Goal: Task Accomplishment & Management: Complete application form

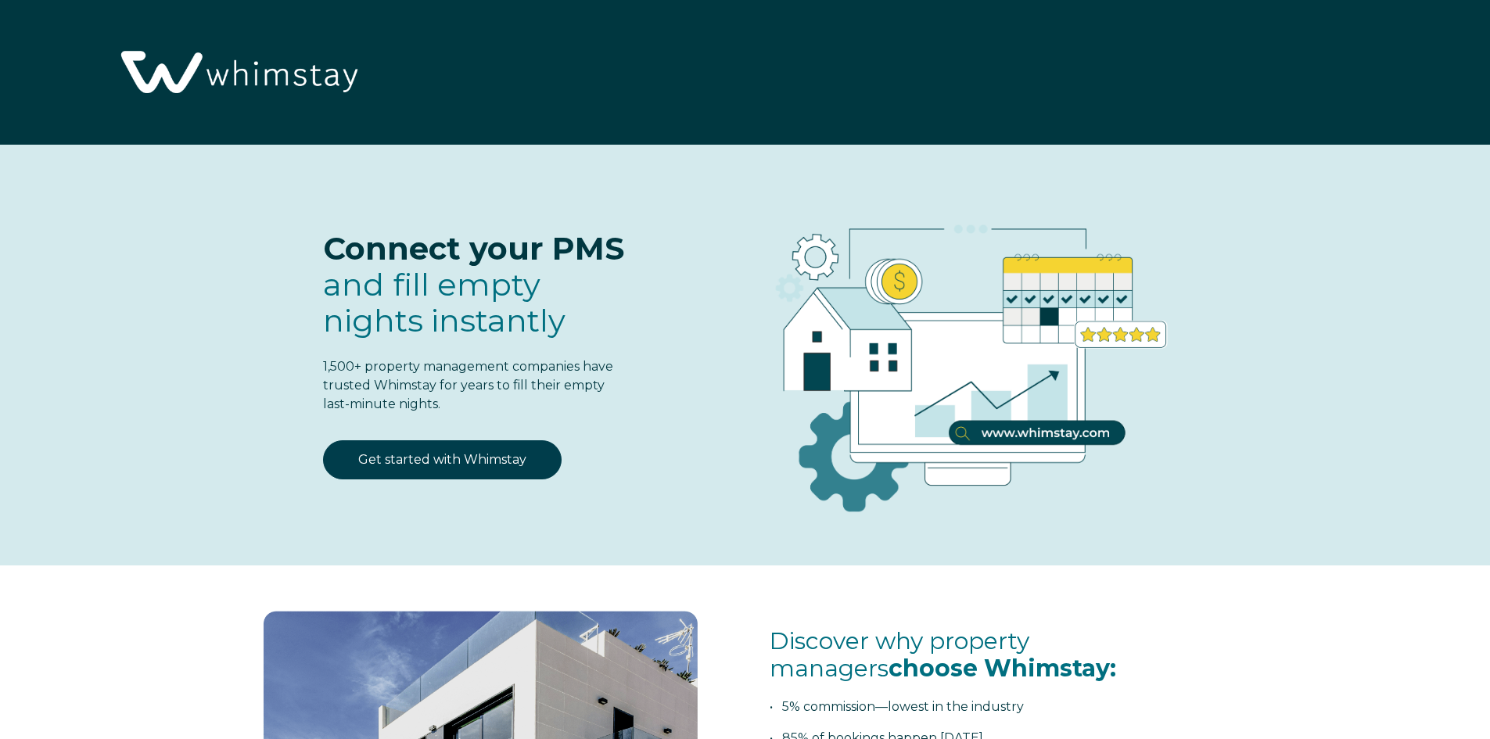
select select "US"
select select "Standard"
click at [496, 458] on link "Get started with Whimstay" at bounding box center [442, 459] width 239 height 39
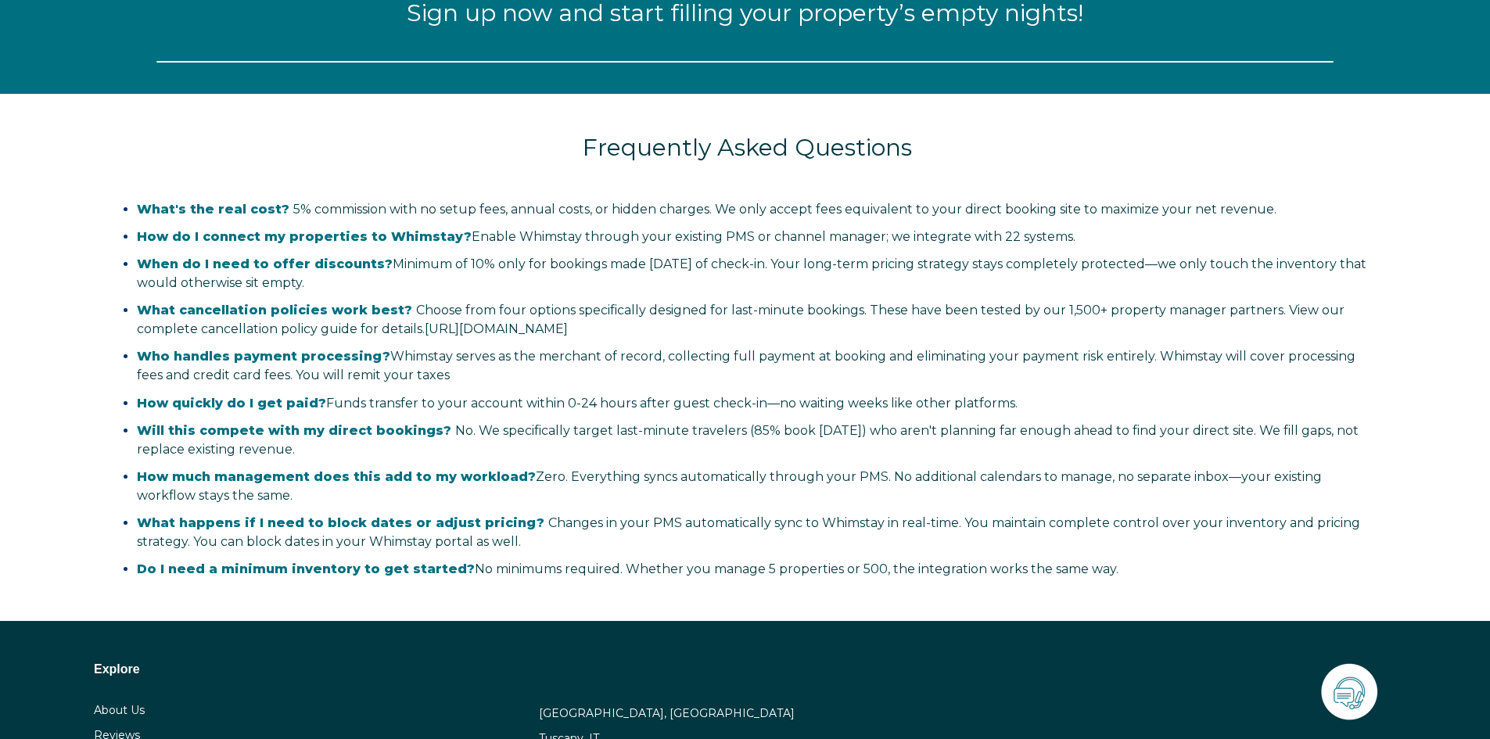
select select "US"
select select "Standard"
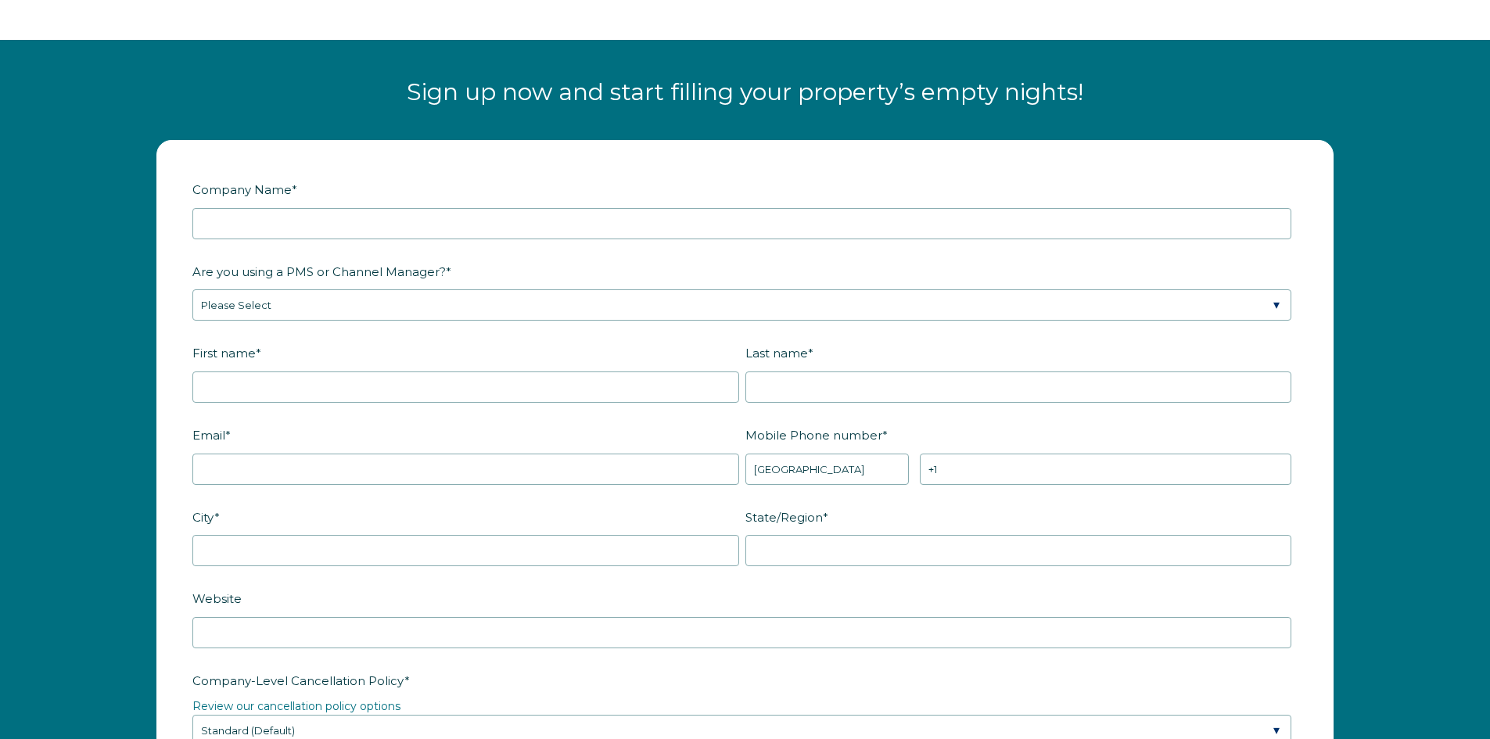
scroll to position [1970, 0]
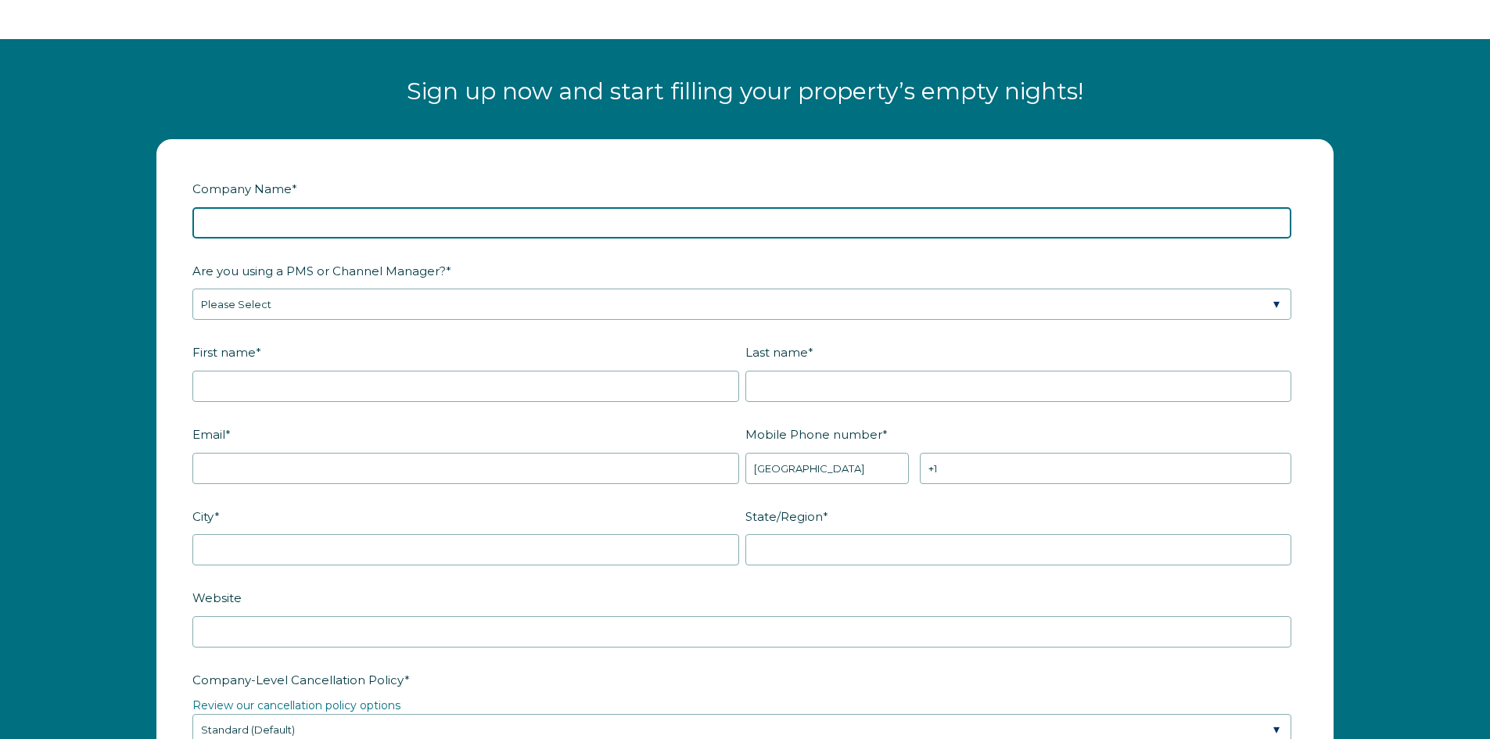
click at [435, 223] on input "Company Name *" at bounding box center [741, 222] width 1099 height 31
type input "Pier Bliss Retreat"
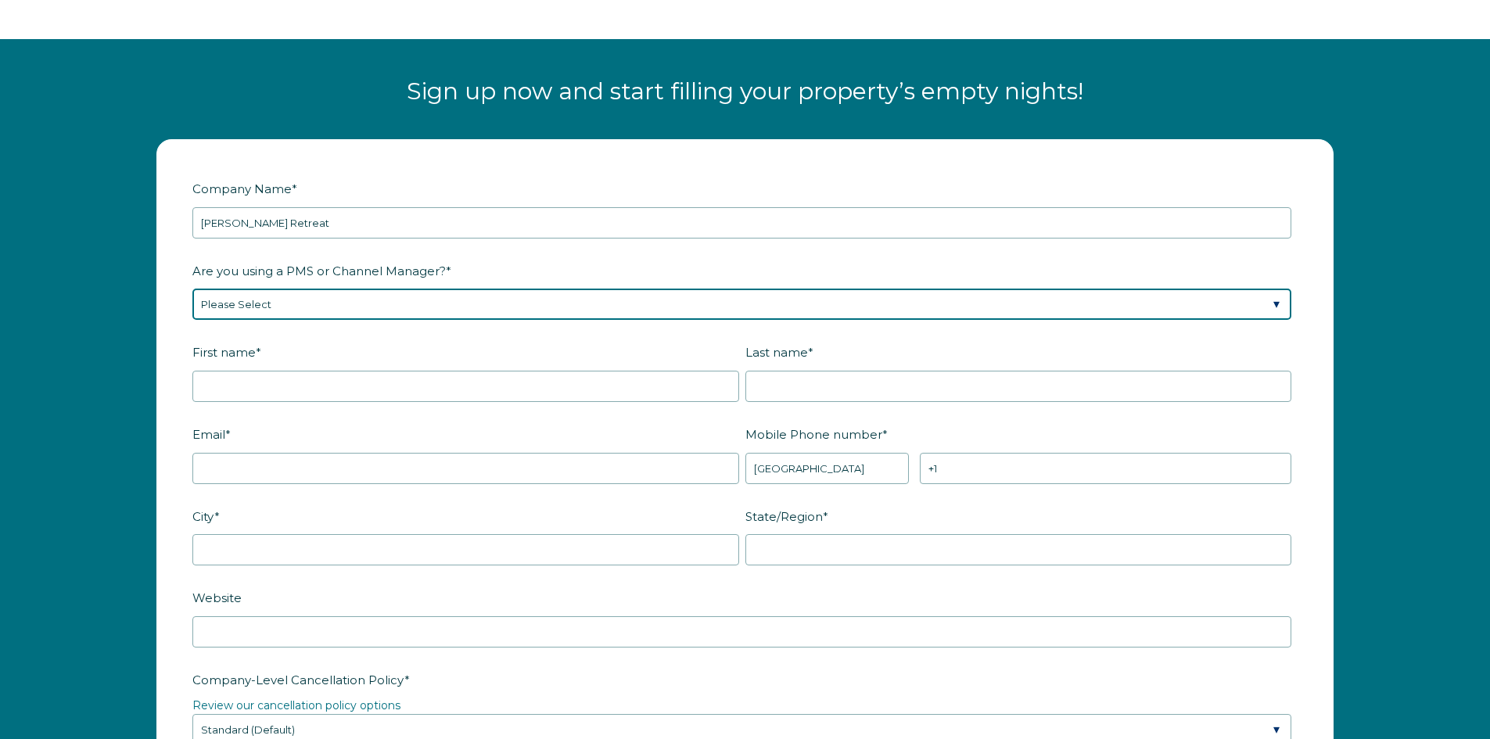
click at [418, 311] on select "Please Select Barefoot BookingPal Boost Brightside CiiRUS Escapia Guesty Hostaw…" at bounding box center [741, 304] width 1099 height 31
select select "Lodgify"
click at [192, 289] on select "Please Select Barefoot BookingPal Boost Brightside CiiRUS Escapia Guesty Hostaw…" at bounding box center [741, 304] width 1099 height 31
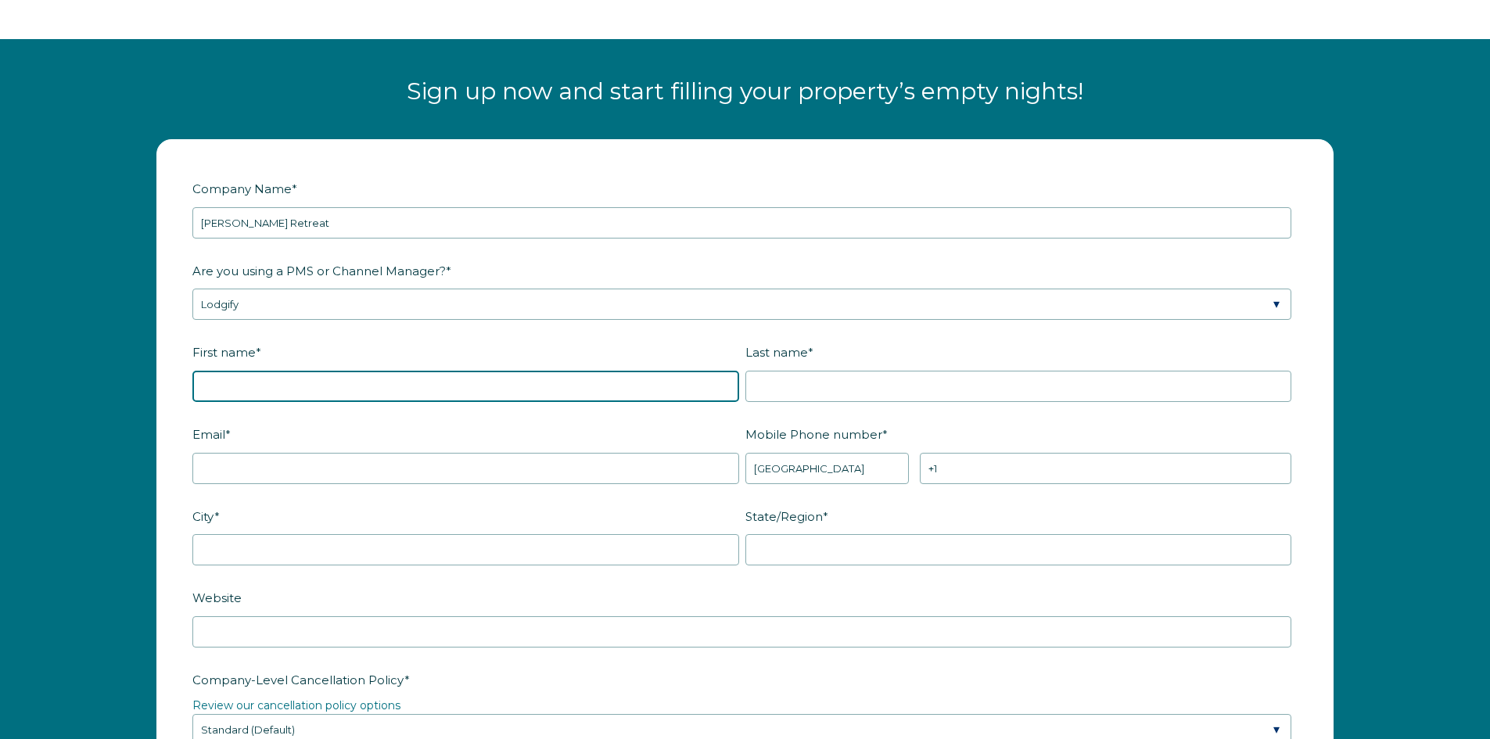
click at [346, 379] on input "First name *" at bounding box center [465, 386] width 547 height 31
type input "Craig"
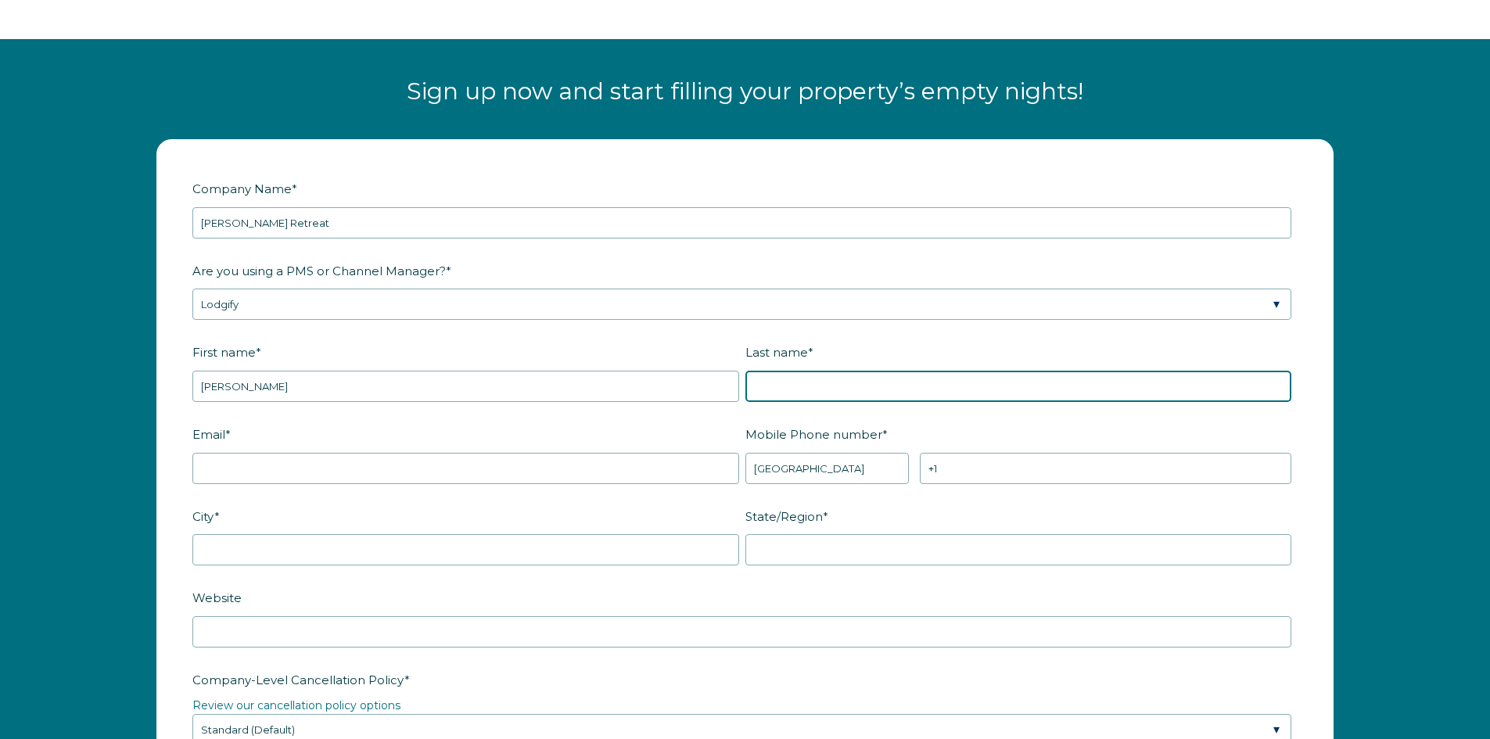
click at [796, 387] on input "Last name *" at bounding box center [1018, 386] width 547 height 31
type input "Conner"
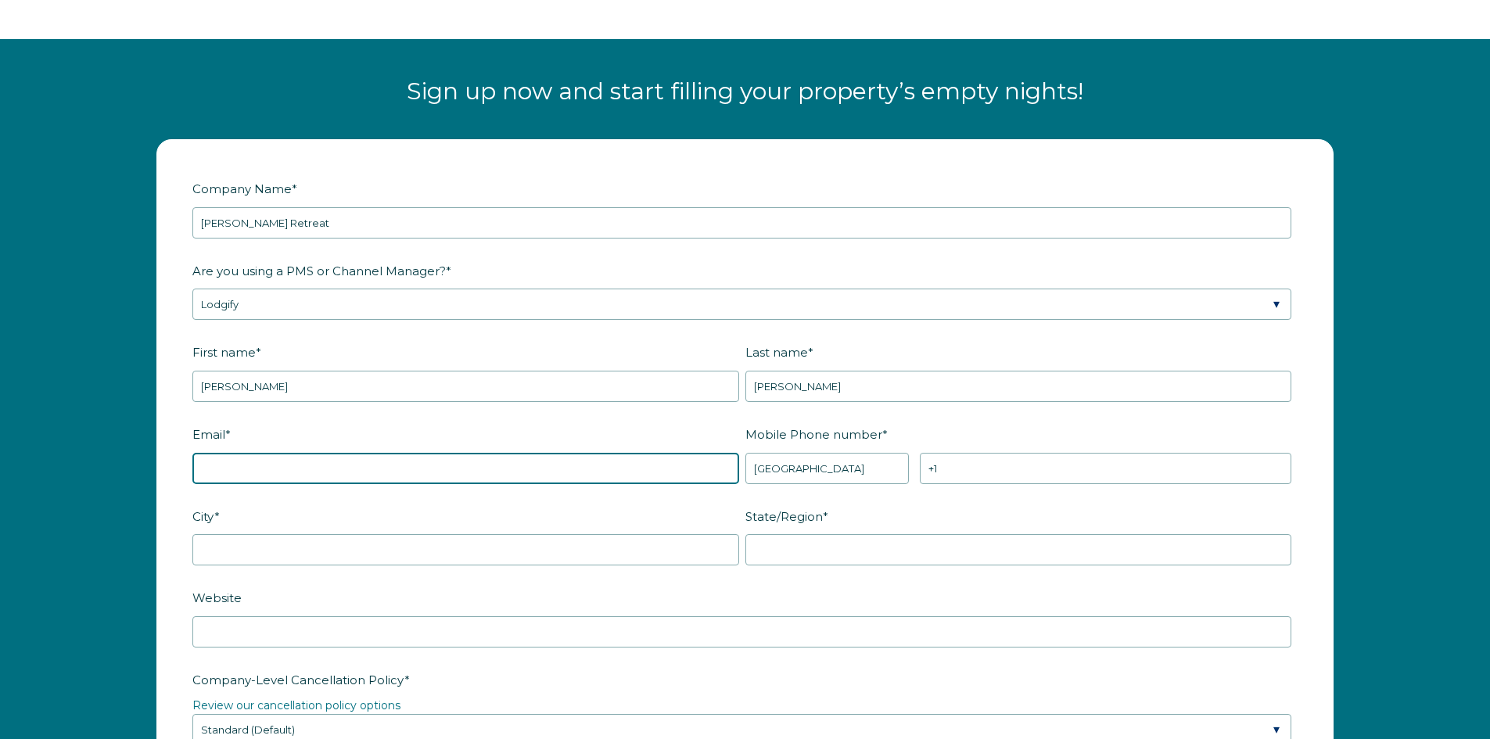
click at [355, 465] on input "Email *" at bounding box center [465, 468] width 547 height 31
type input "pierblissretreat@gmail.com"
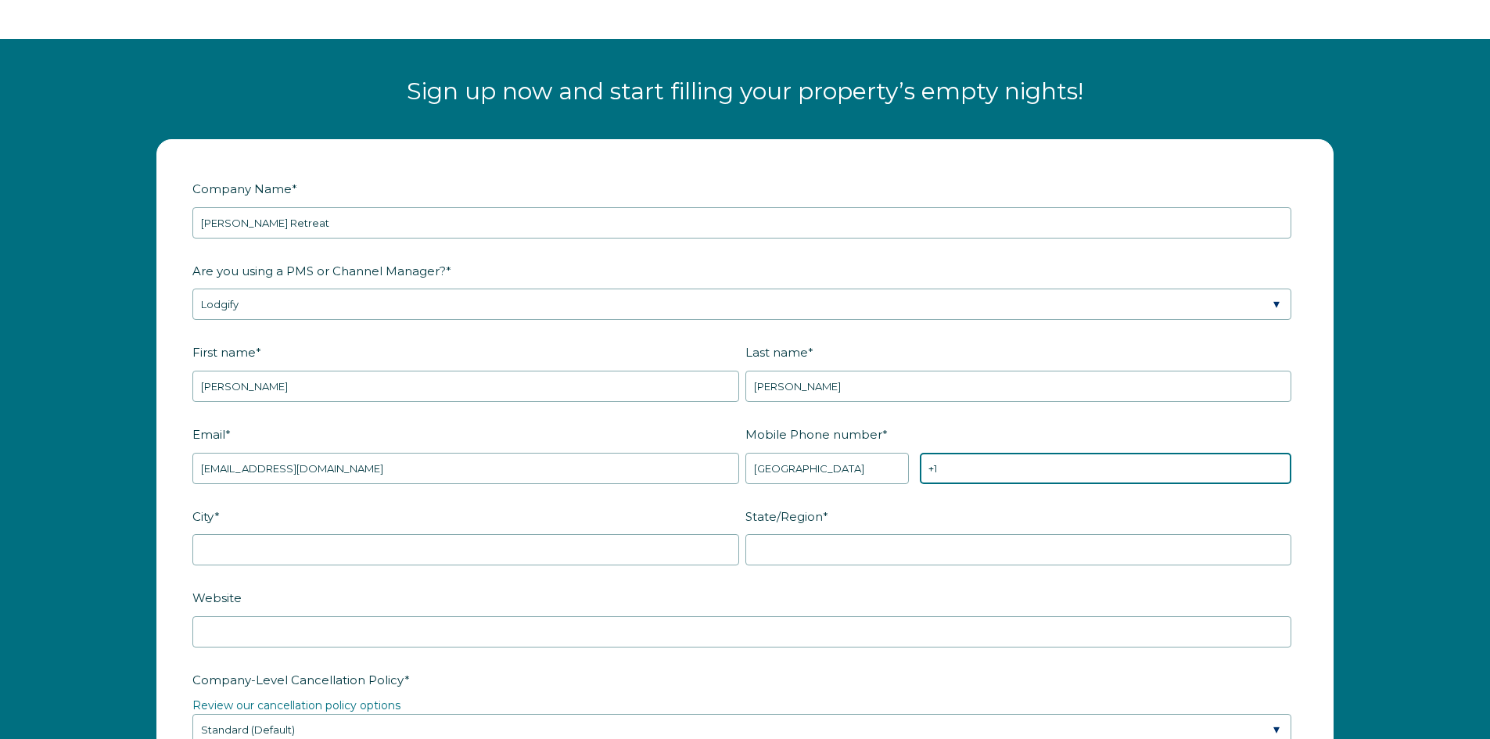
click at [979, 469] on input "+1" at bounding box center [1106, 468] width 372 height 31
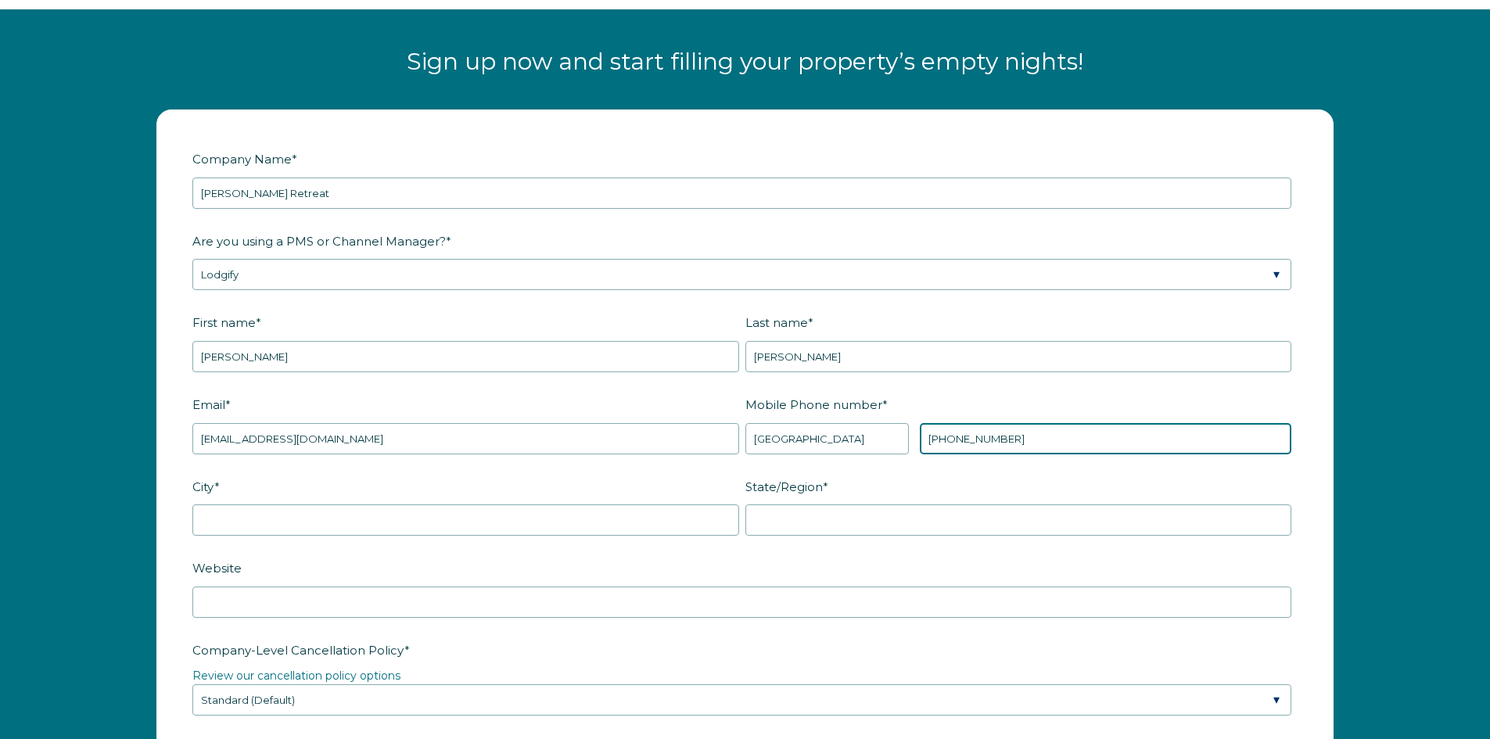
scroll to position [2048, 0]
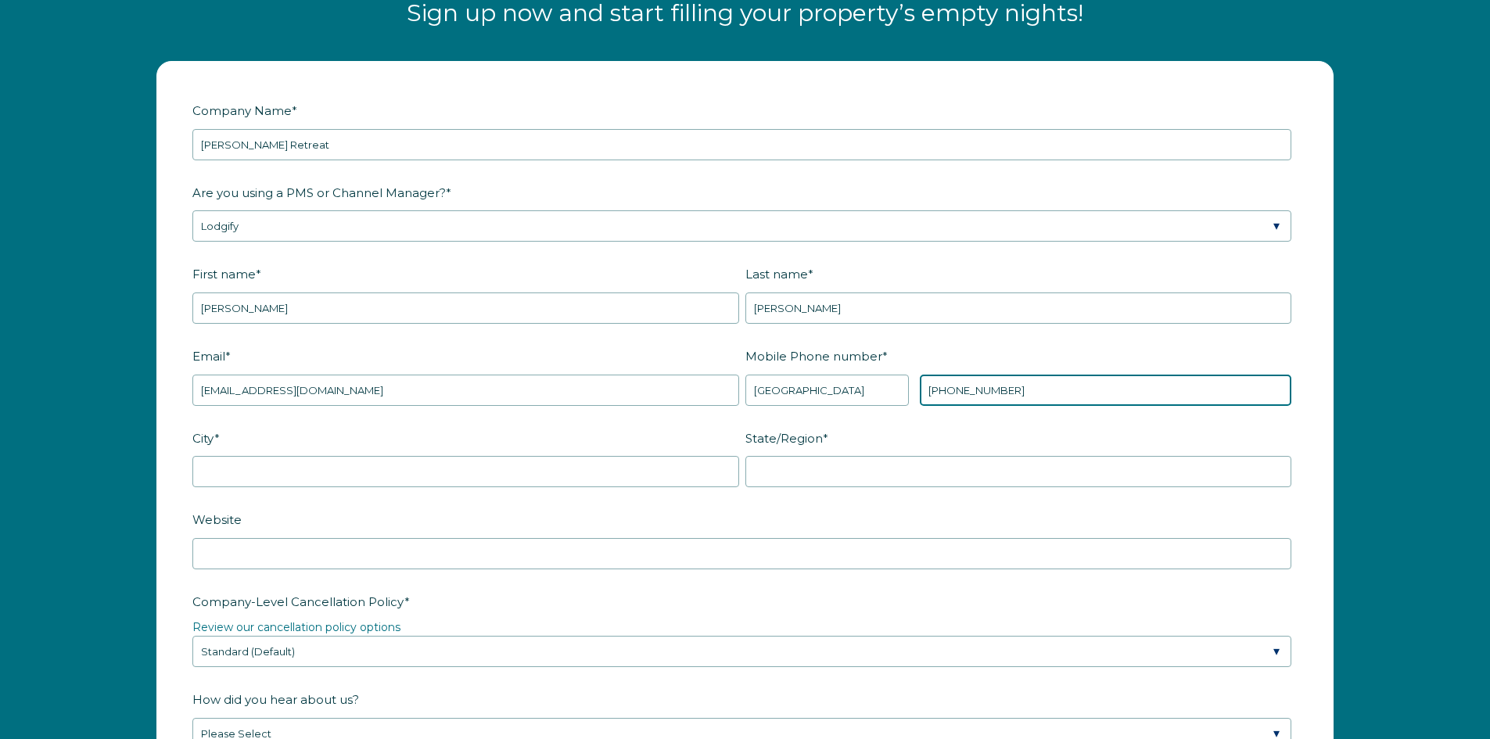
type input "+1 6122094543"
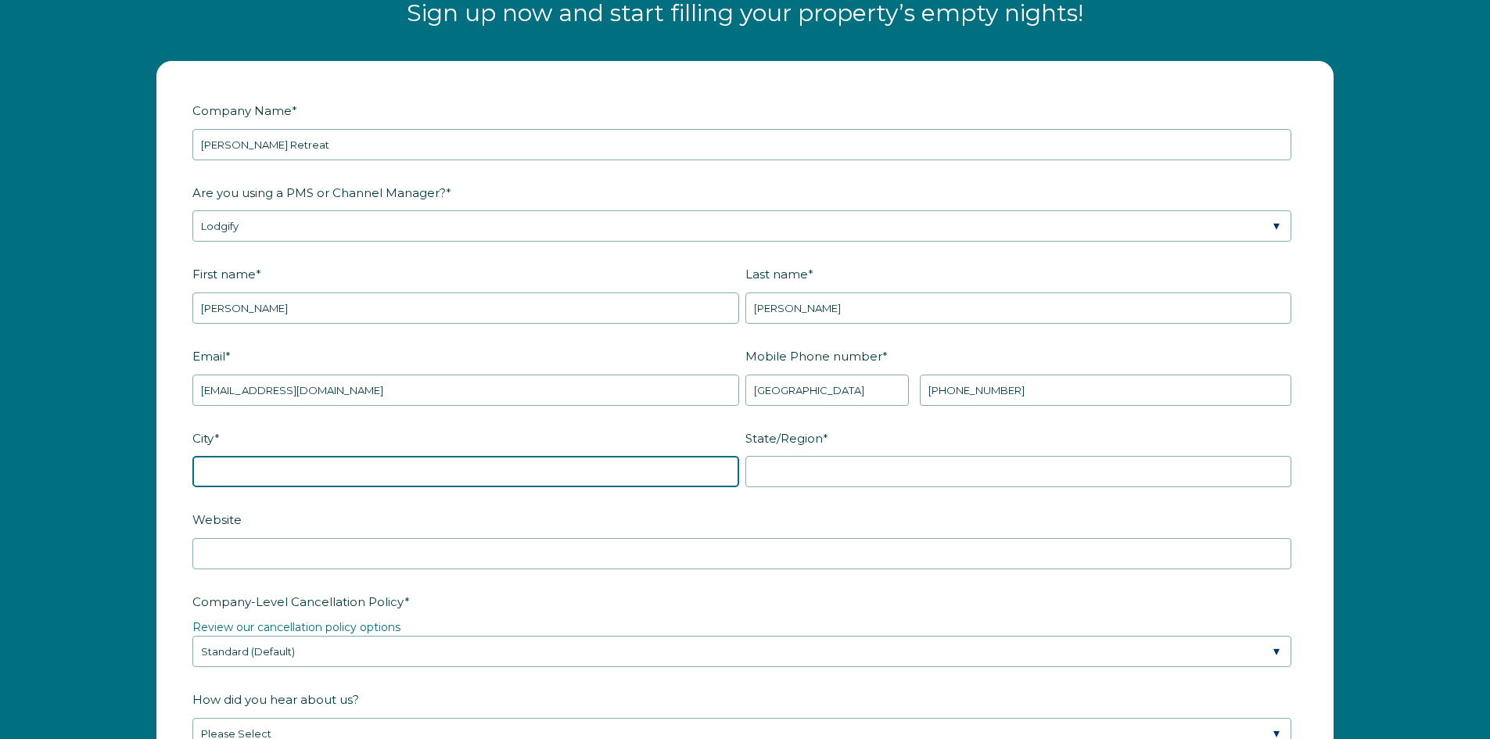
click at [397, 468] on input "City *" at bounding box center [465, 471] width 547 height 31
type input "Las Vegas"
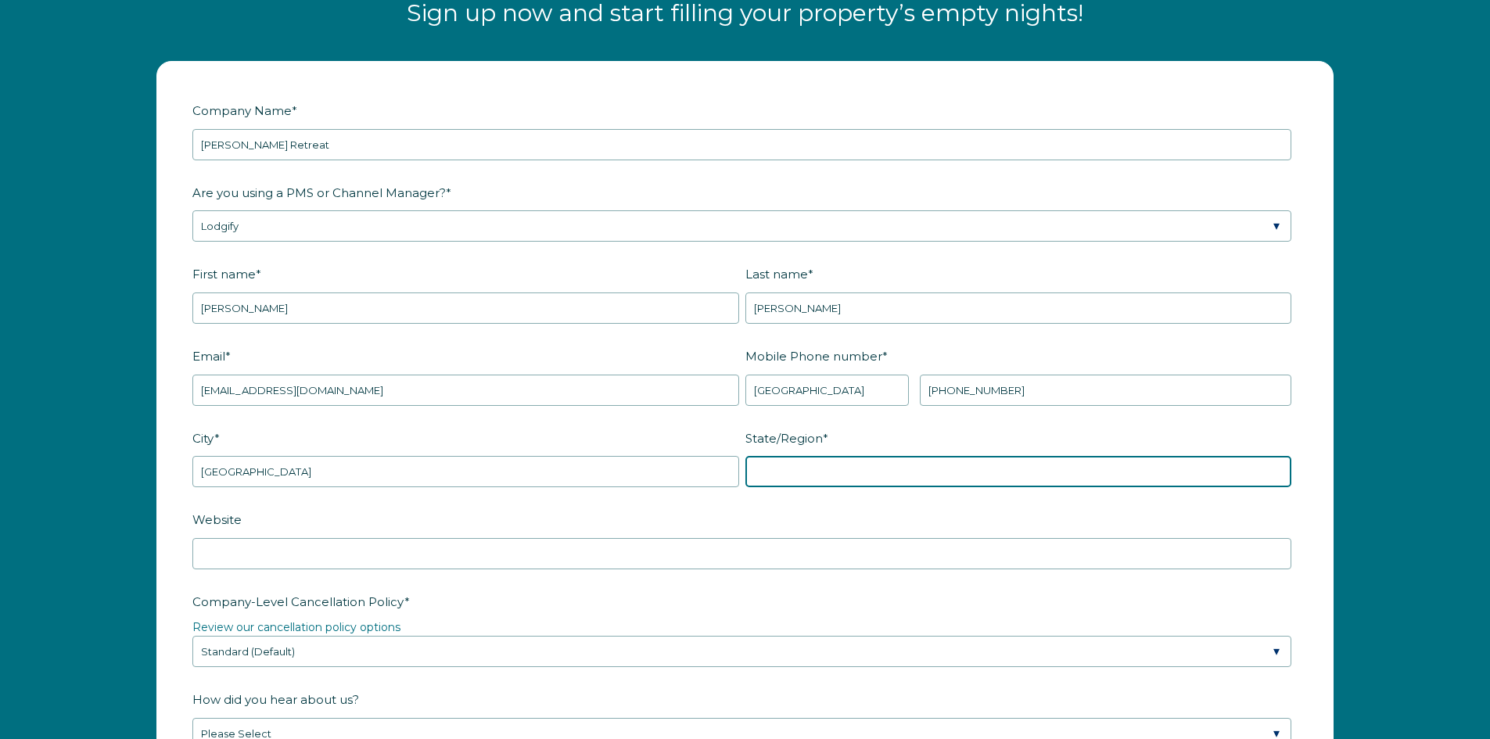
type input "NV"
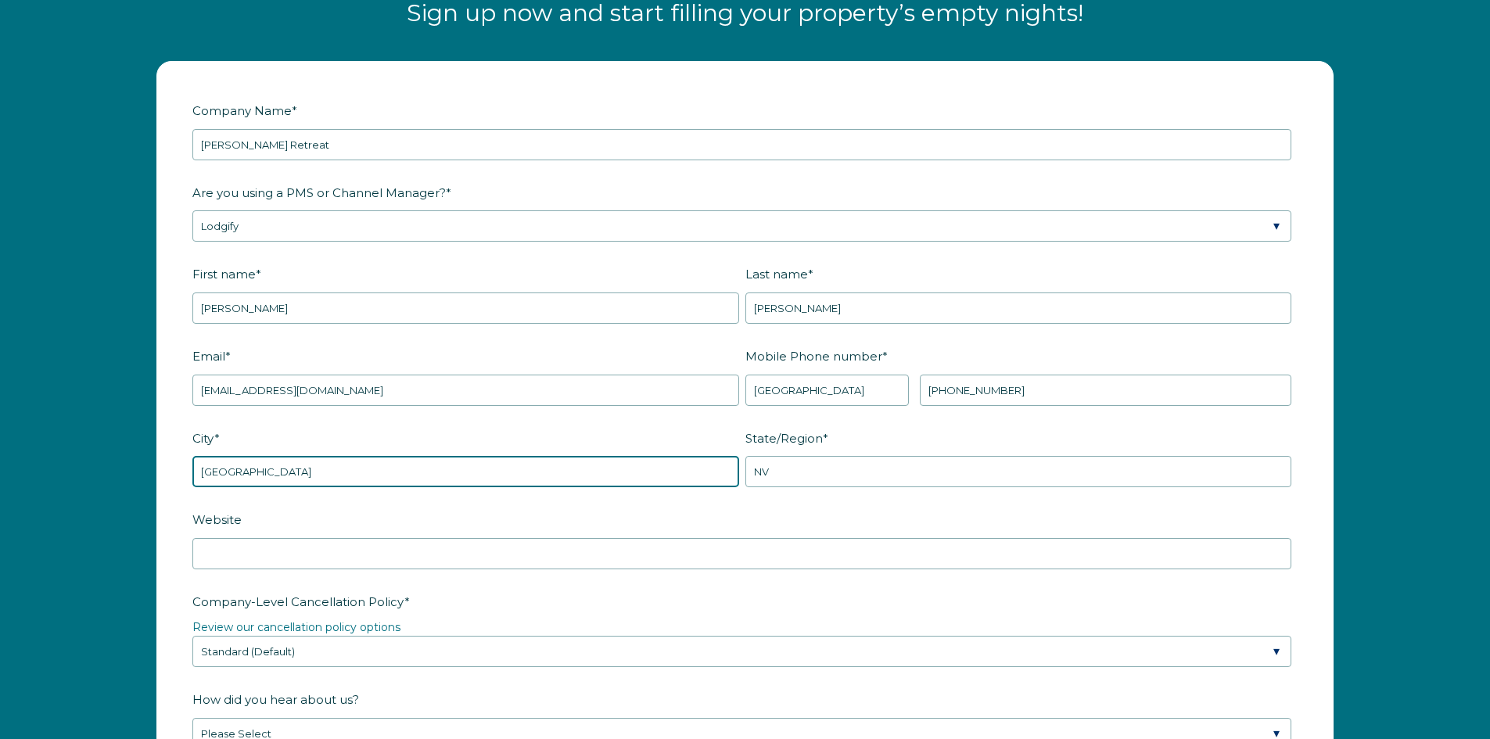
drag, startPoint x: 286, startPoint y: 472, endPoint x: 190, endPoint y: 471, distance: 96.2
click at [191, 471] on form "Company Name * Pier Bliss Retreat Are you using a PMS or Channel Manager? * Ple…" at bounding box center [745, 641] width 1176 height 1158
type input "Rockport"
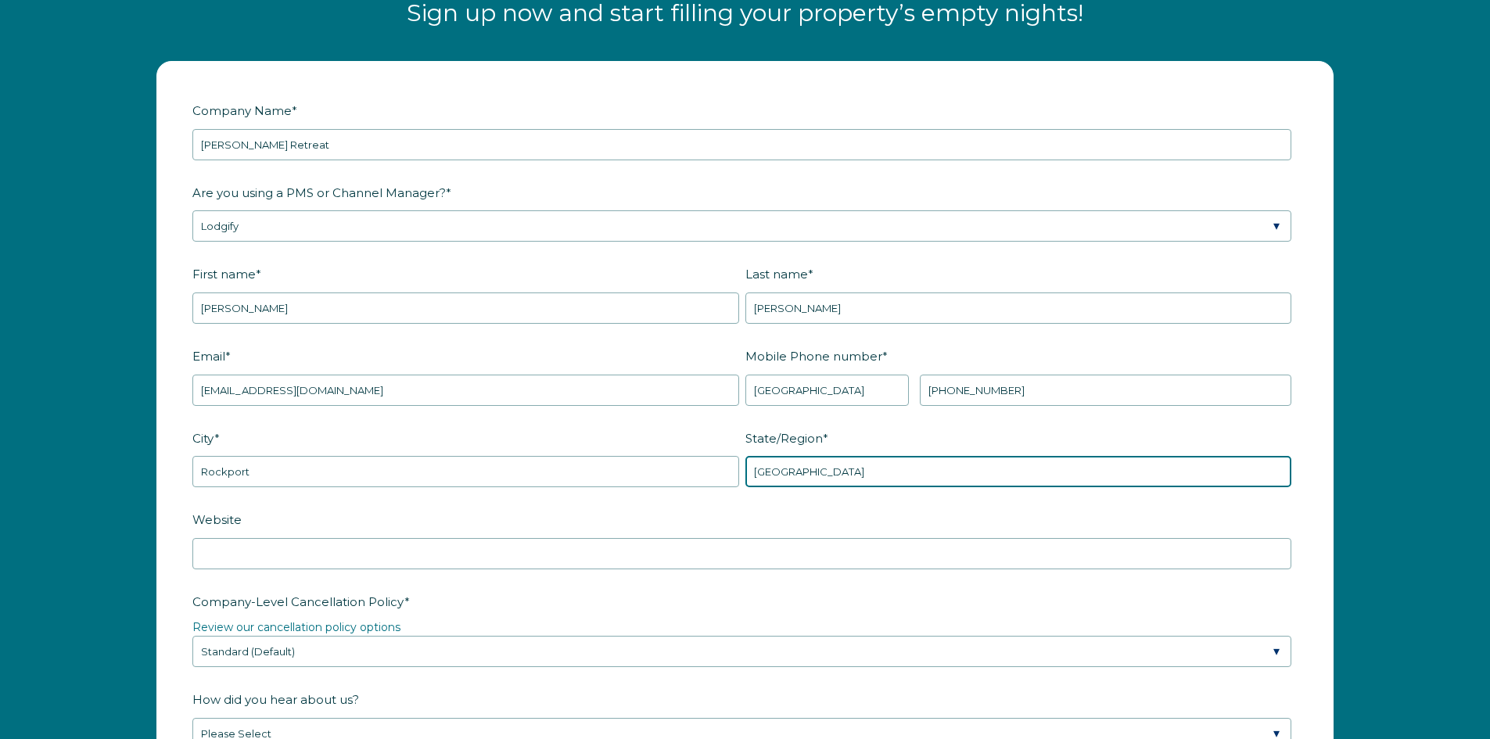
type input "TX"
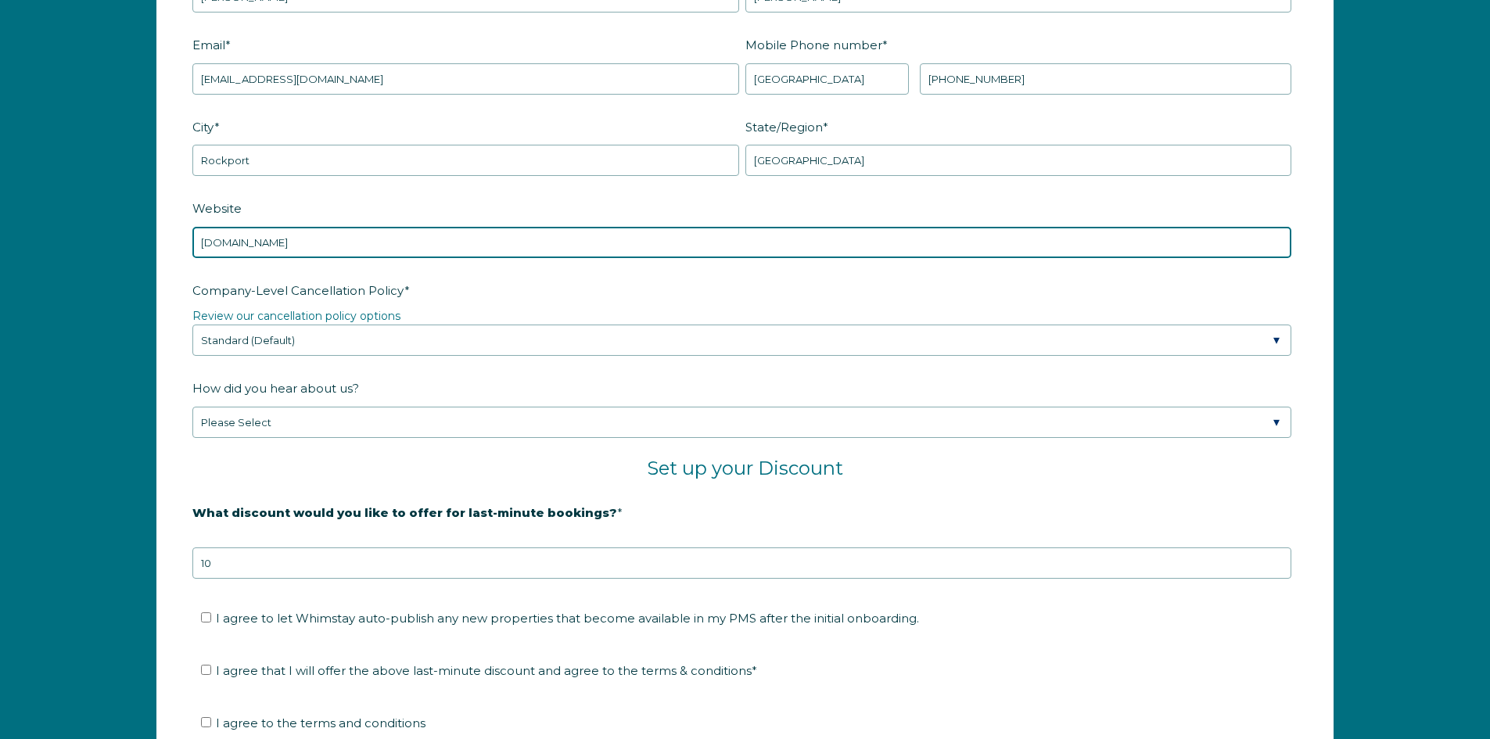
scroll to position [2361, 0]
type input "www.pierblissretreat.com"
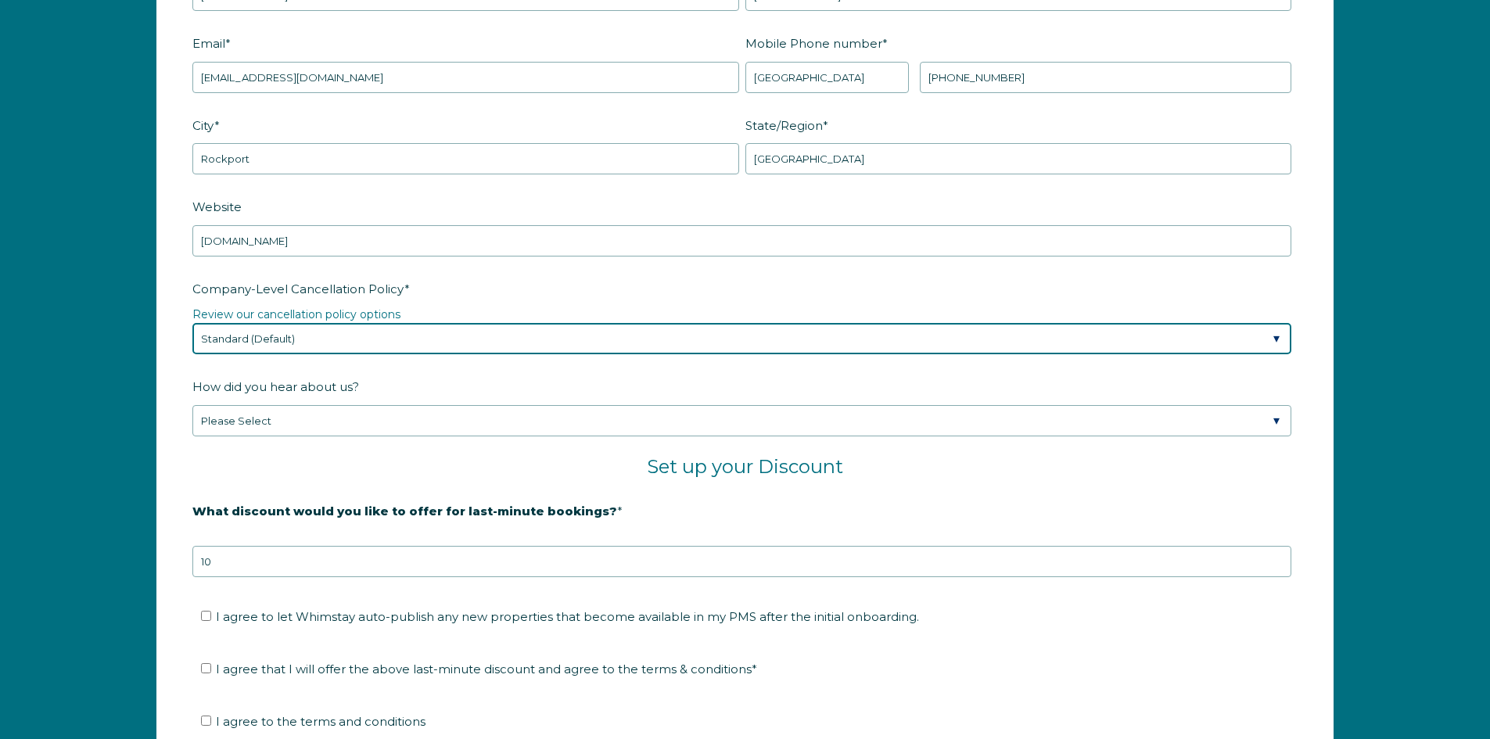
click at [378, 336] on select "Please Select Partial Standard (Default) Moderate Strict" at bounding box center [741, 338] width 1099 height 31
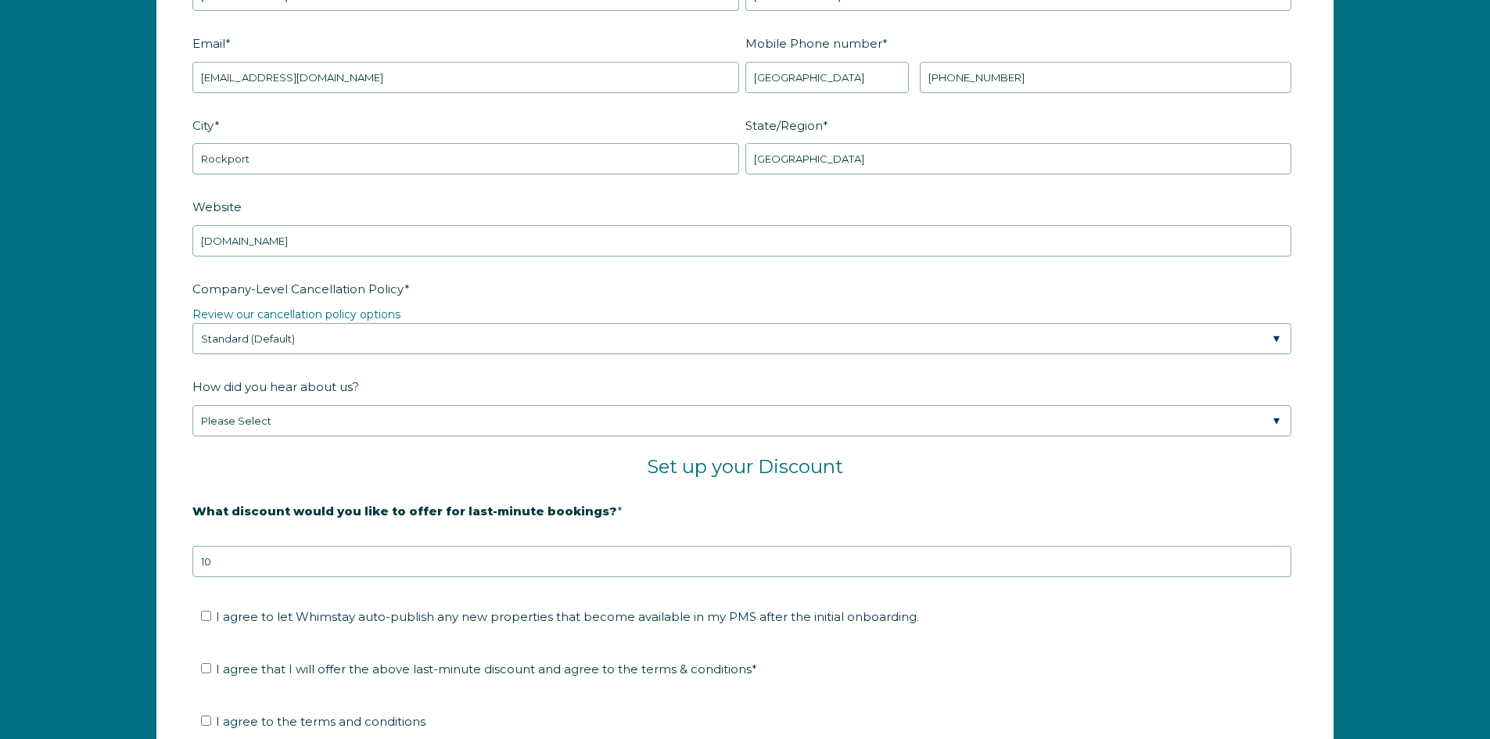
click at [177, 357] on form "Company Name * Pier Bliss Retreat Are you using a PMS or Channel Manager? * Ple…" at bounding box center [745, 328] width 1176 height 1158
click at [307, 311] on link "Review our cancellation policy options" at bounding box center [296, 314] width 208 height 14
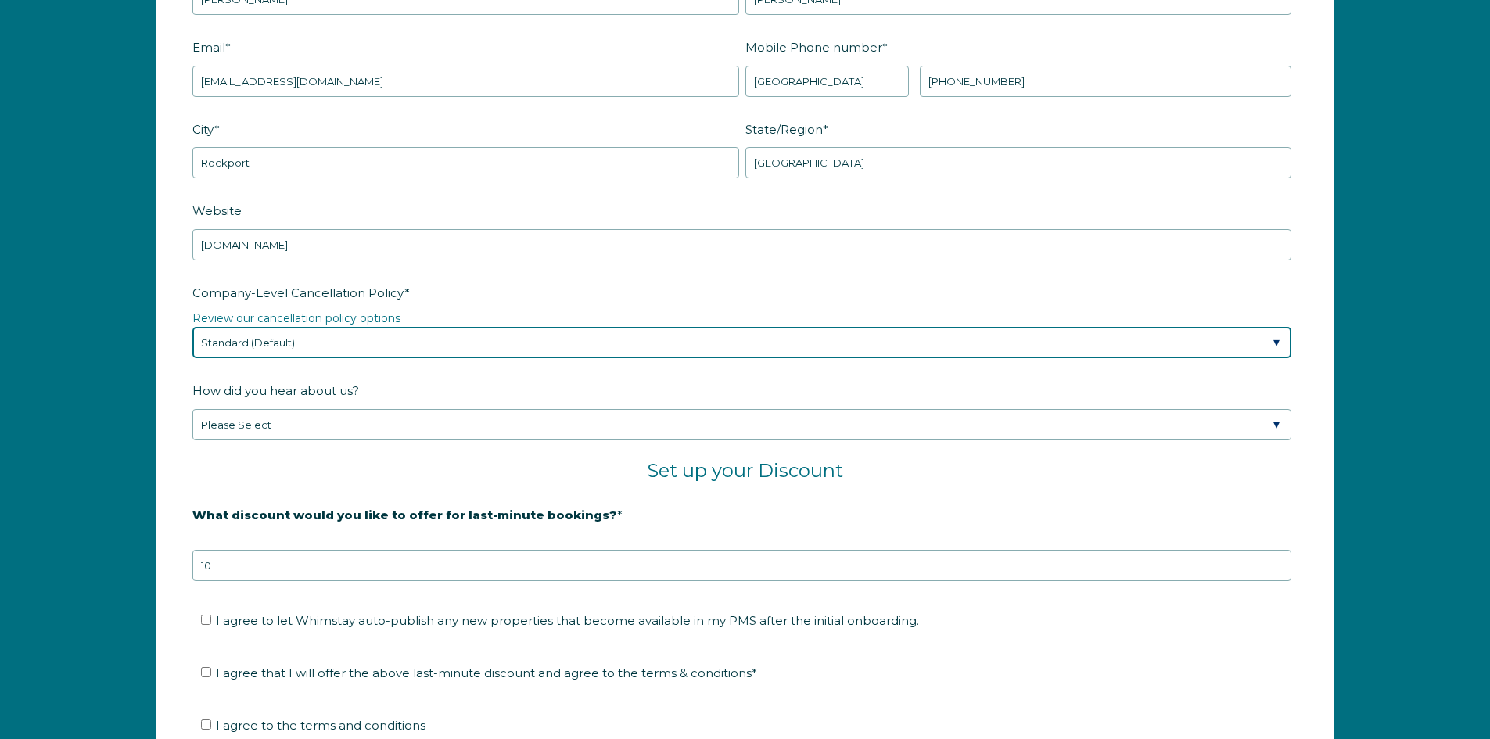
click at [397, 346] on select "Please Select Partial Standard (Default) Moderate Strict" at bounding box center [741, 342] width 1099 height 31
select select "Moderate"
click at [192, 327] on select "Please Select Partial Standard (Default) Moderate Strict" at bounding box center [741, 342] width 1099 height 31
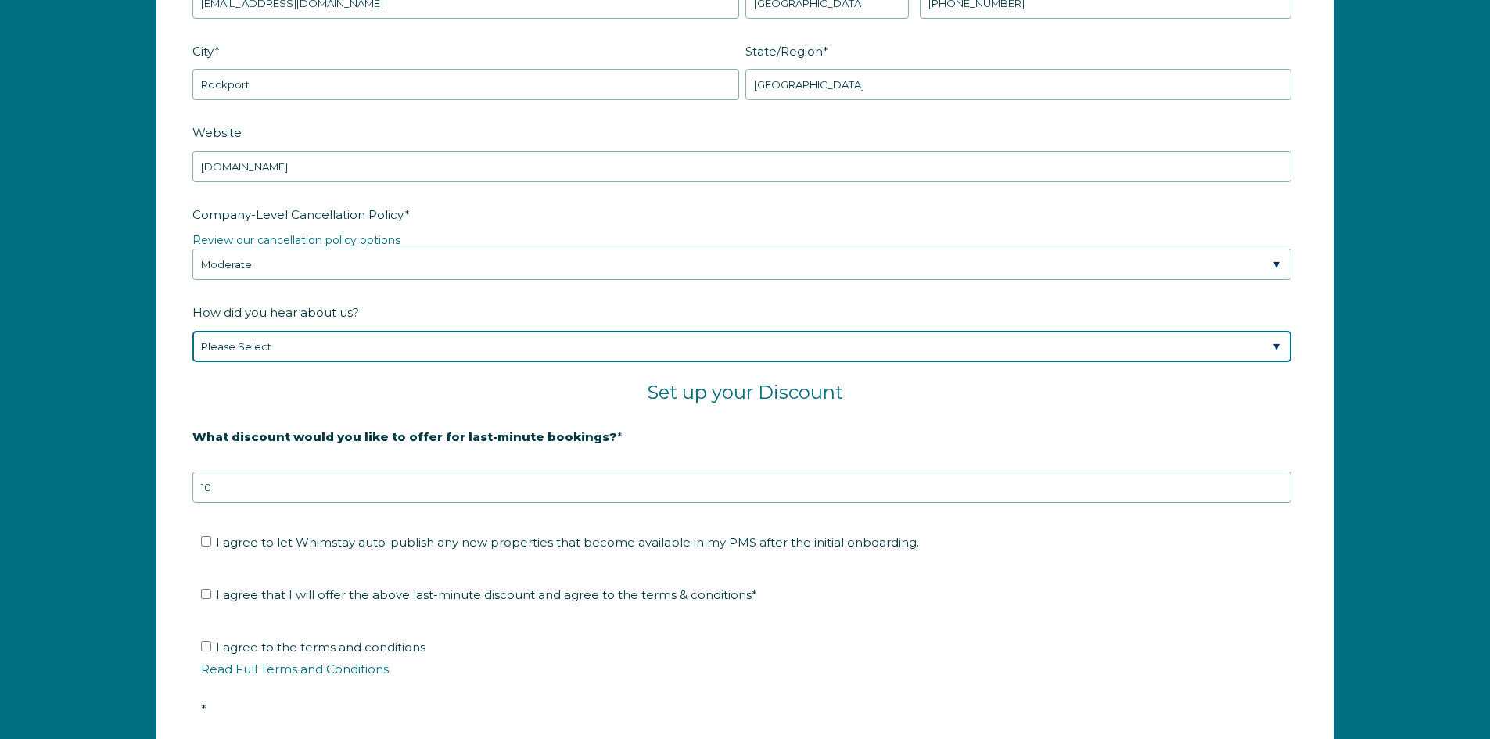
click at [423, 353] on select "Please Select Found Whimstay through a Google search Spoke to a Whimstay salesp…" at bounding box center [741, 346] width 1099 height 31
select select "Podcast"
click at [192, 331] on select "Please Select Found Whimstay through a Google search Spoke to a Whimstay salesp…" at bounding box center [741, 346] width 1099 height 31
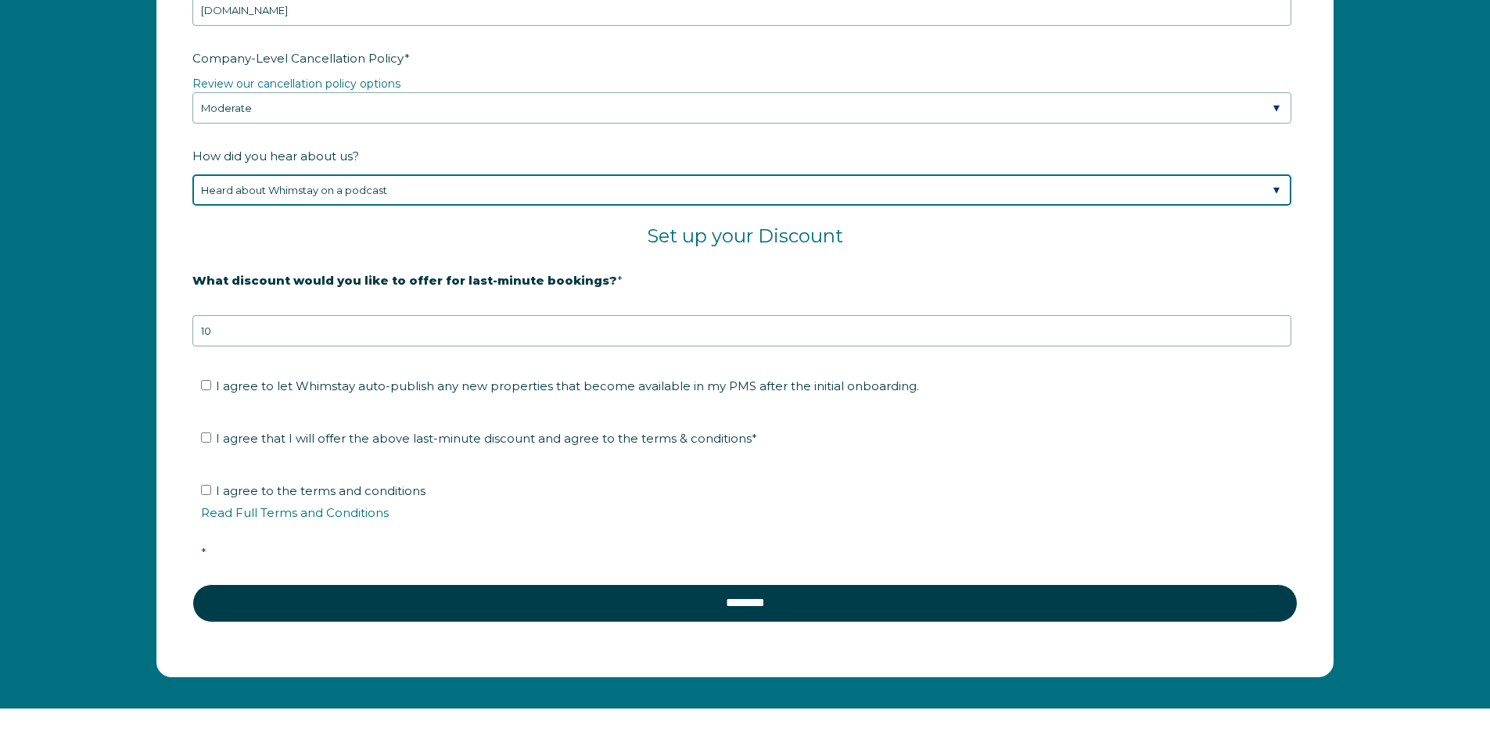
scroll to position [2670, 0]
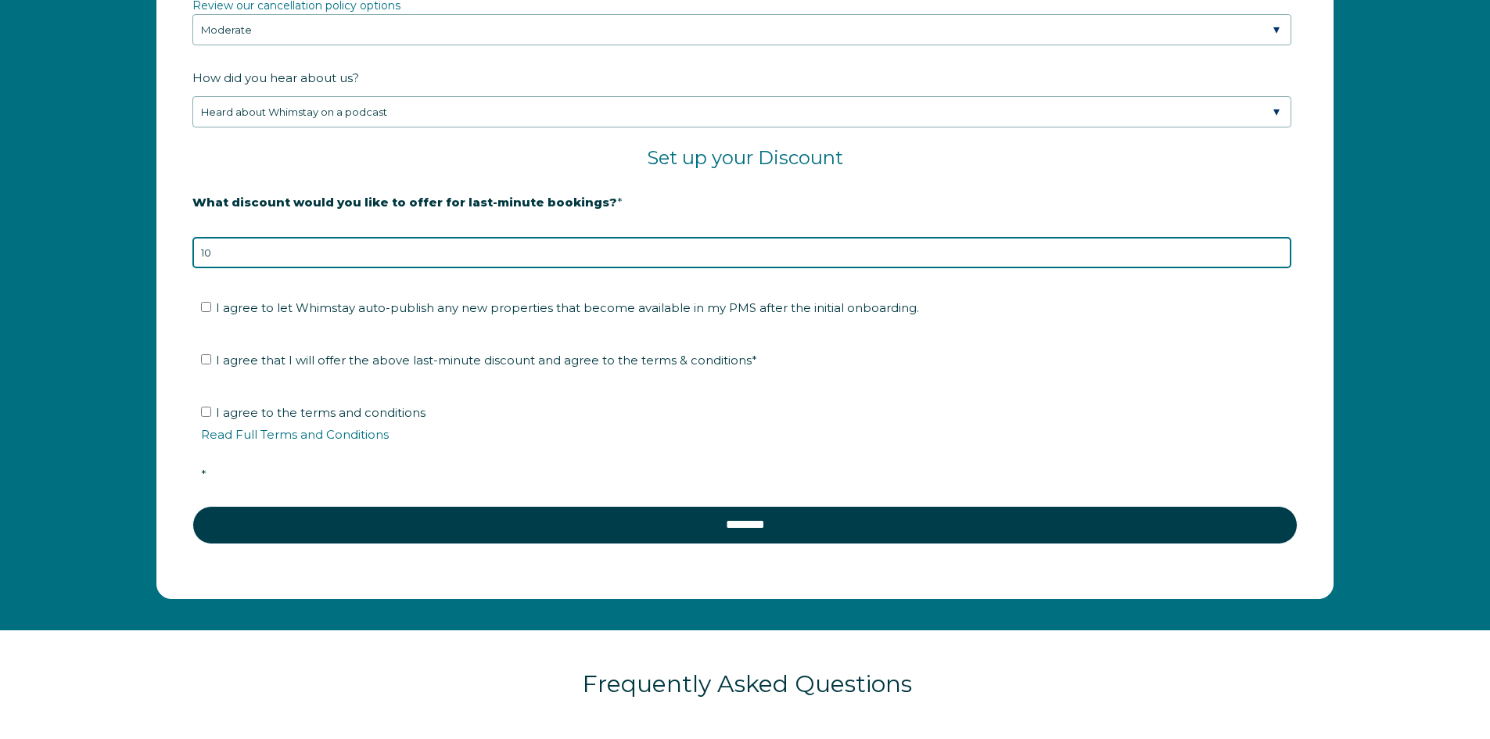
click at [374, 255] on input "10" at bounding box center [741, 252] width 1099 height 31
click at [1273, 257] on input "9" at bounding box center [741, 252] width 1099 height 31
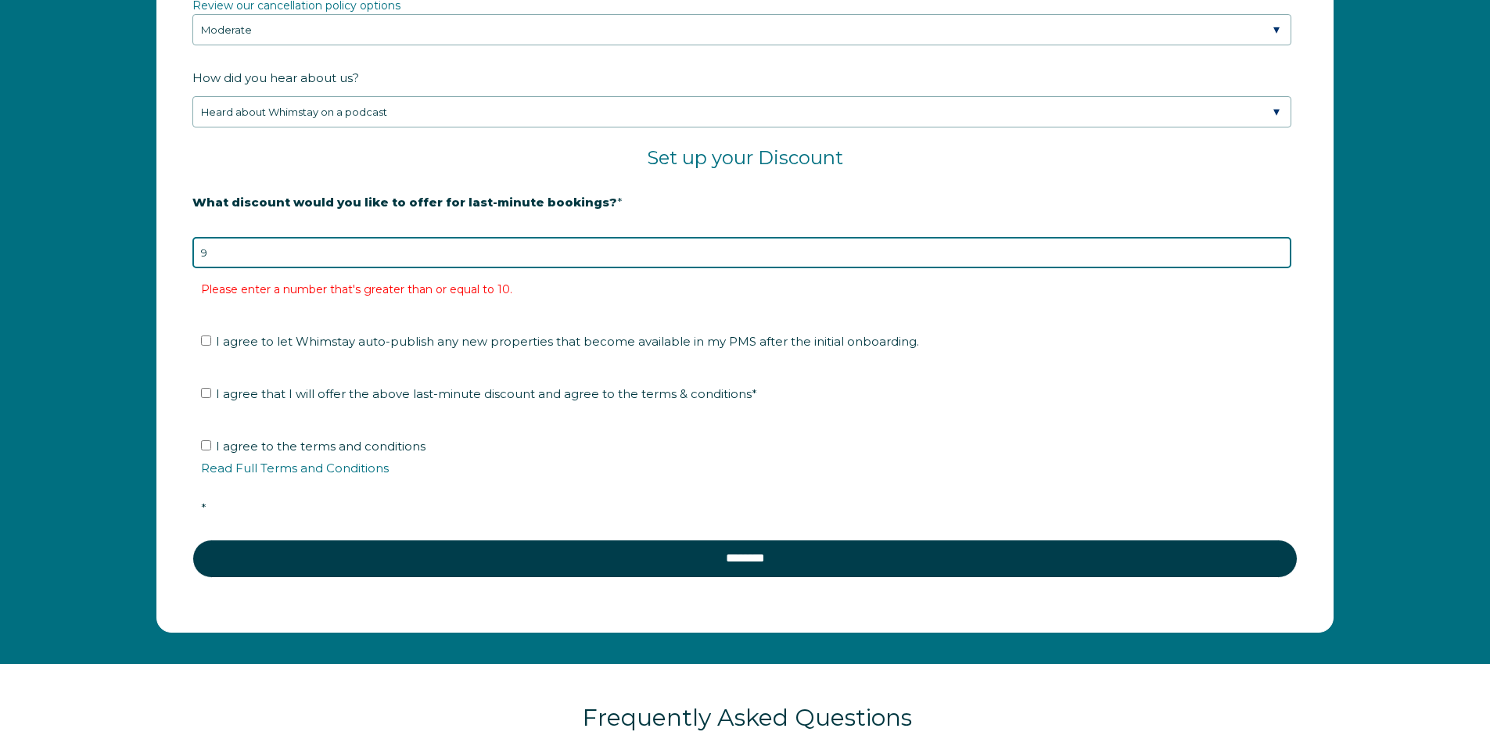
click at [205, 247] on input "9" at bounding box center [741, 252] width 1099 height 31
drag, startPoint x: 206, startPoint y: 249, endPoint x: 184, endPoint y: 250, distance: 22.7
click at [184, 250] on form "Company Name * Pier Bliss Retreat Are you using a PMS or Channel Manager? * Ple…" at bounding box center [745, 36] width 1176 height 1192
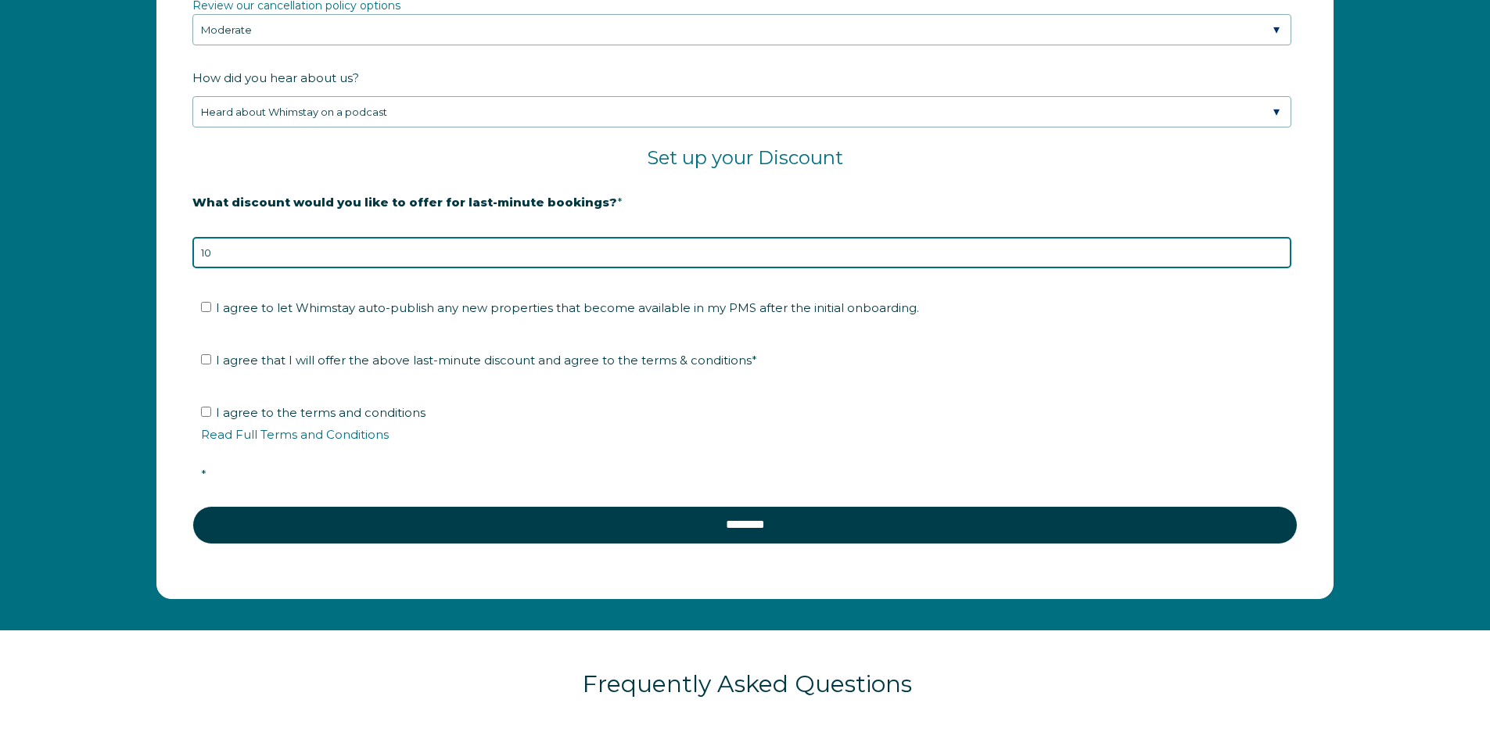
type input "10"
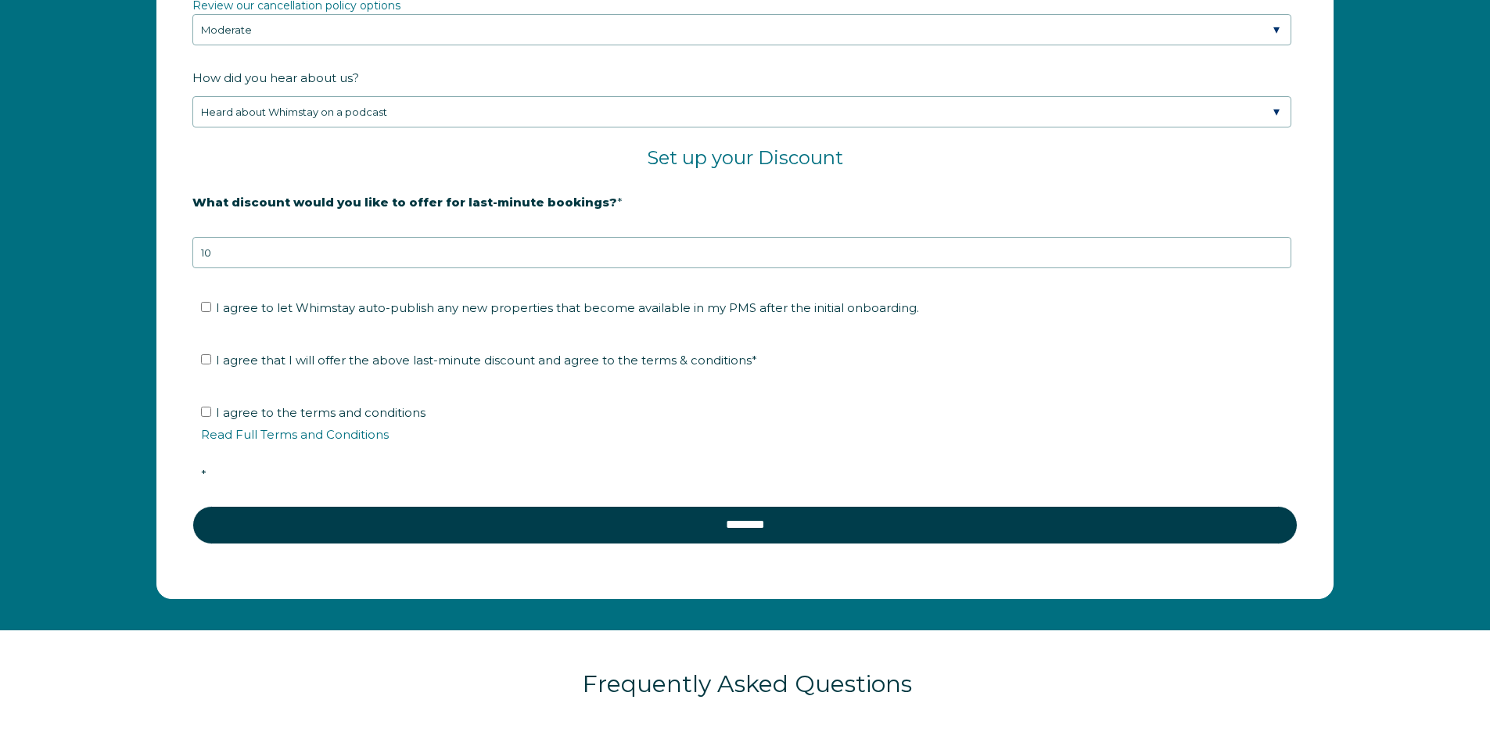
click at [500, 341] on fieldset "I agree that I will offer the above last-minute discount and agree to the terms…" at bounding box center [744, 365] width 1105 height 52
click at [206, 307] on input "I agree to let Whimstay auto-publish any new properties that become available i…" at bounding box center [206, 307] width 10 height 10
checkbox input "true"
click at [208, 362] on input "I agree that I will offer the above last-minute discount and agree to the terms…" at bounding box center [206, 359] width 10 height 10
checkbox input "true"
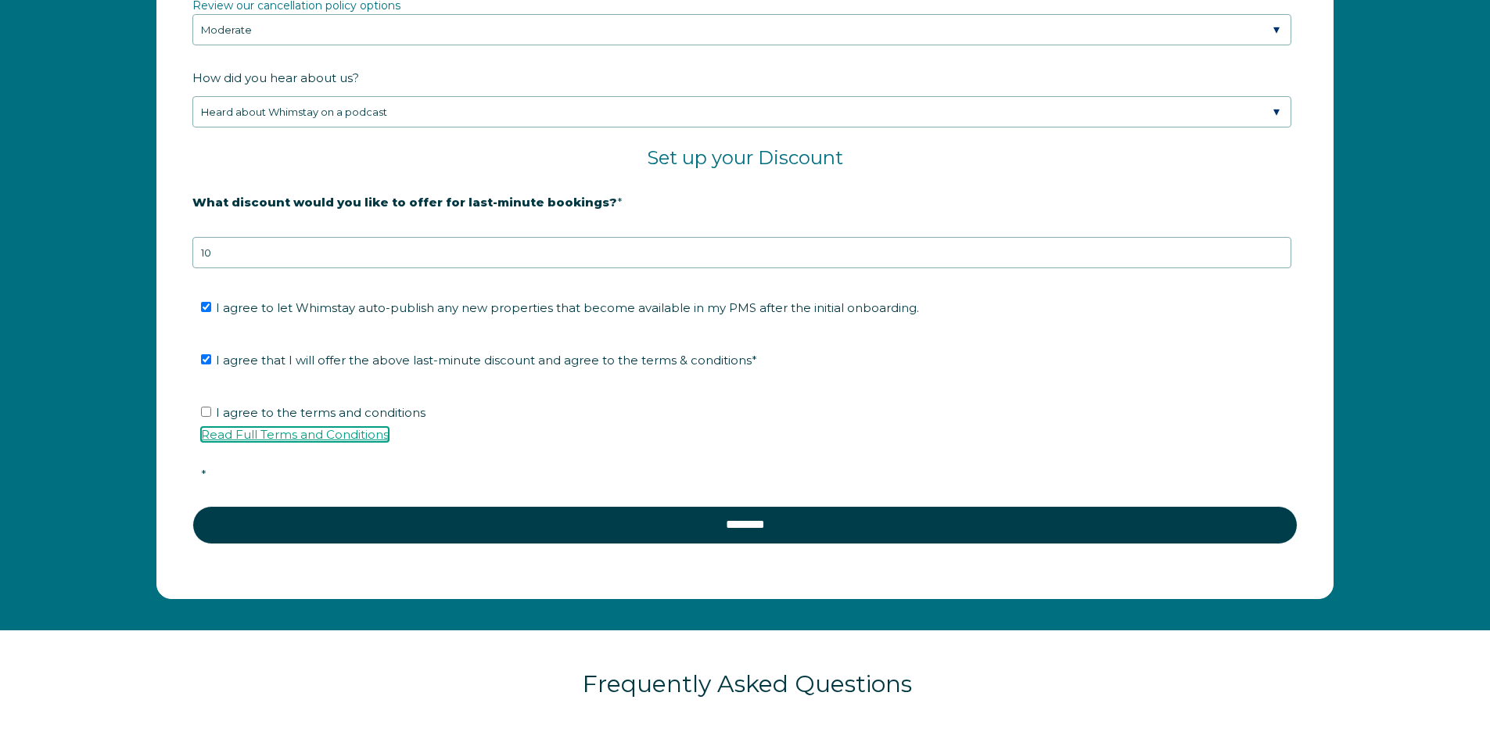
click at [274, 436] on link "Read Full Terms and Conditions" at bounding box center [295, 434] width 188 height 15
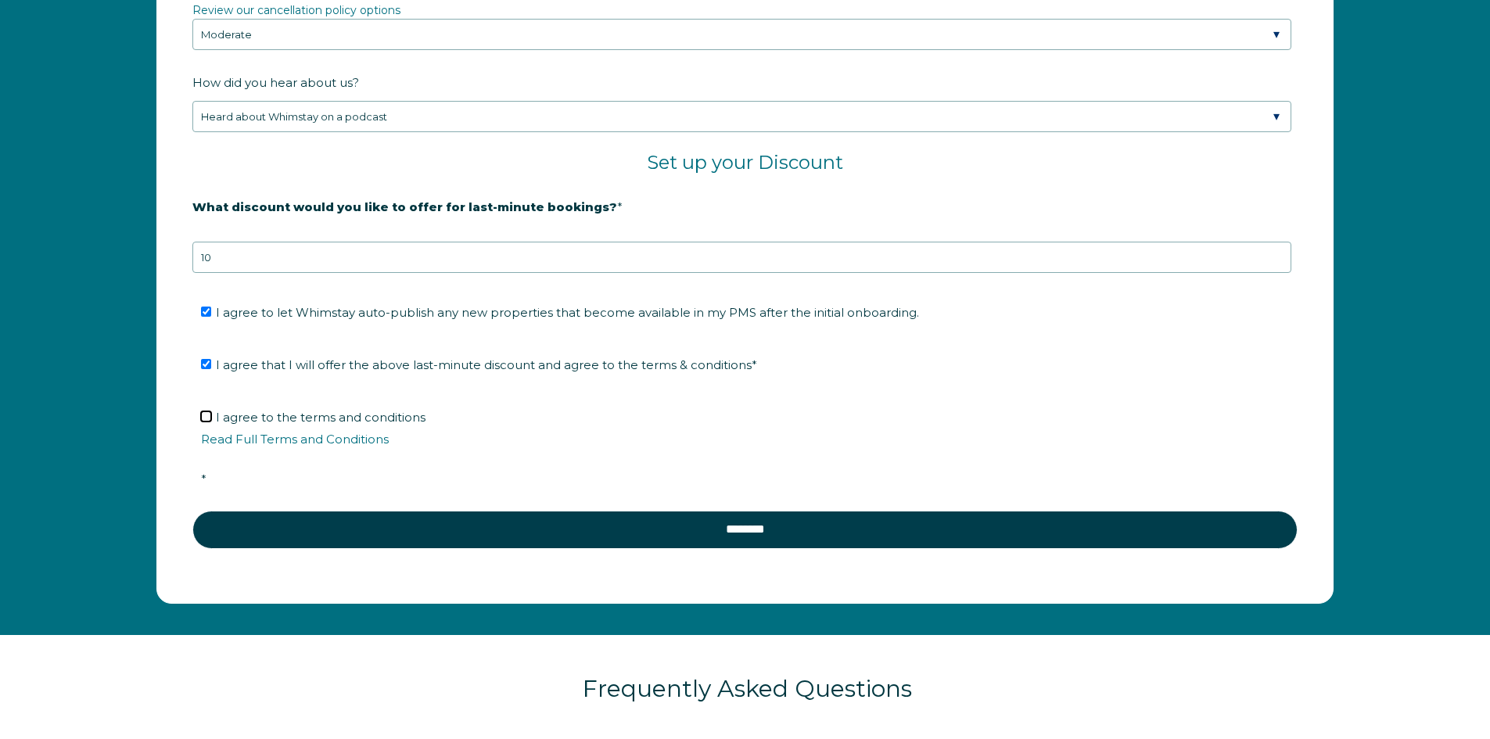
click at [208, 415] on input "I agree to the terms and conditions Read Full Terms and Conditions *" at bounding box center [206, 416] width 10 height 10
checkbox input "true"
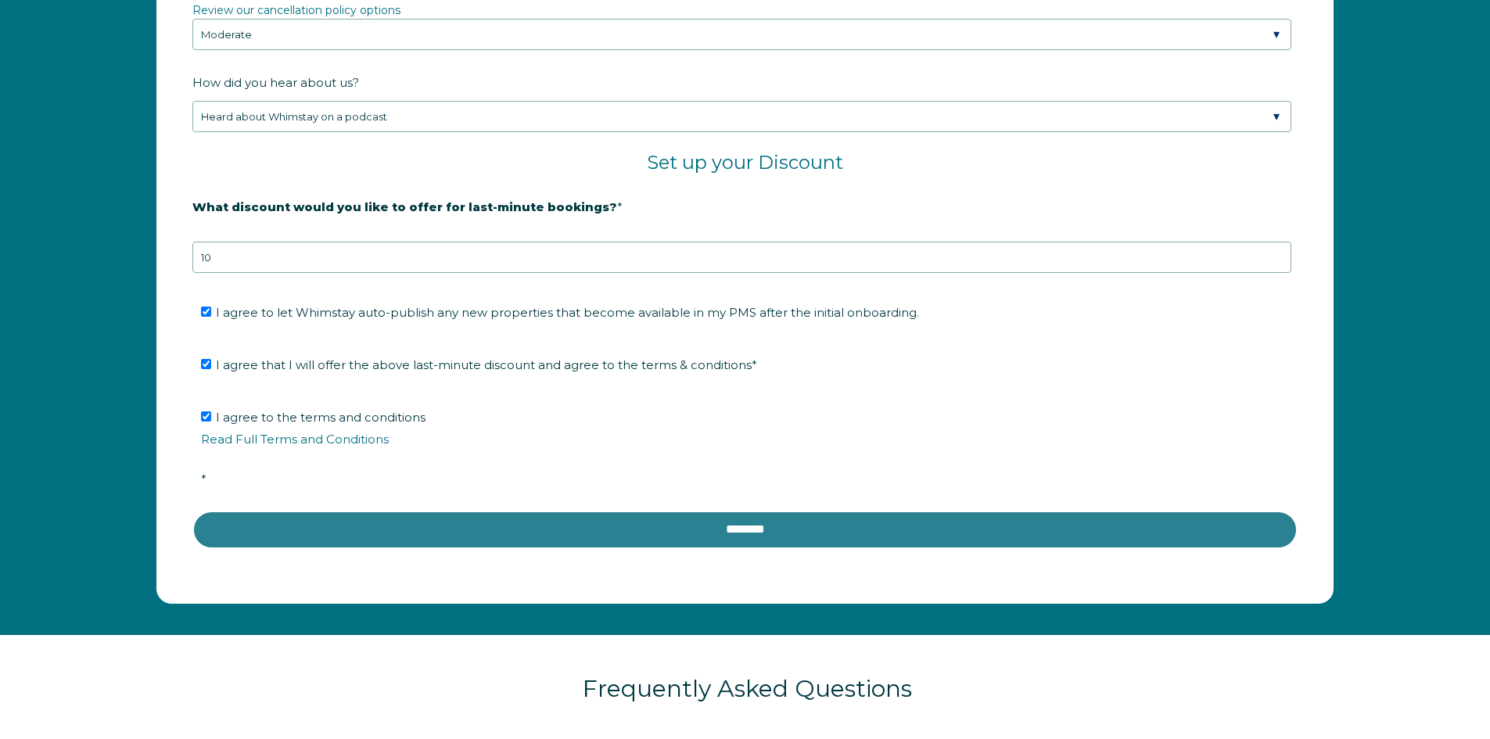
click at [644, 519] on input "********" at bounding box center [744, 530] width 1105 height 38
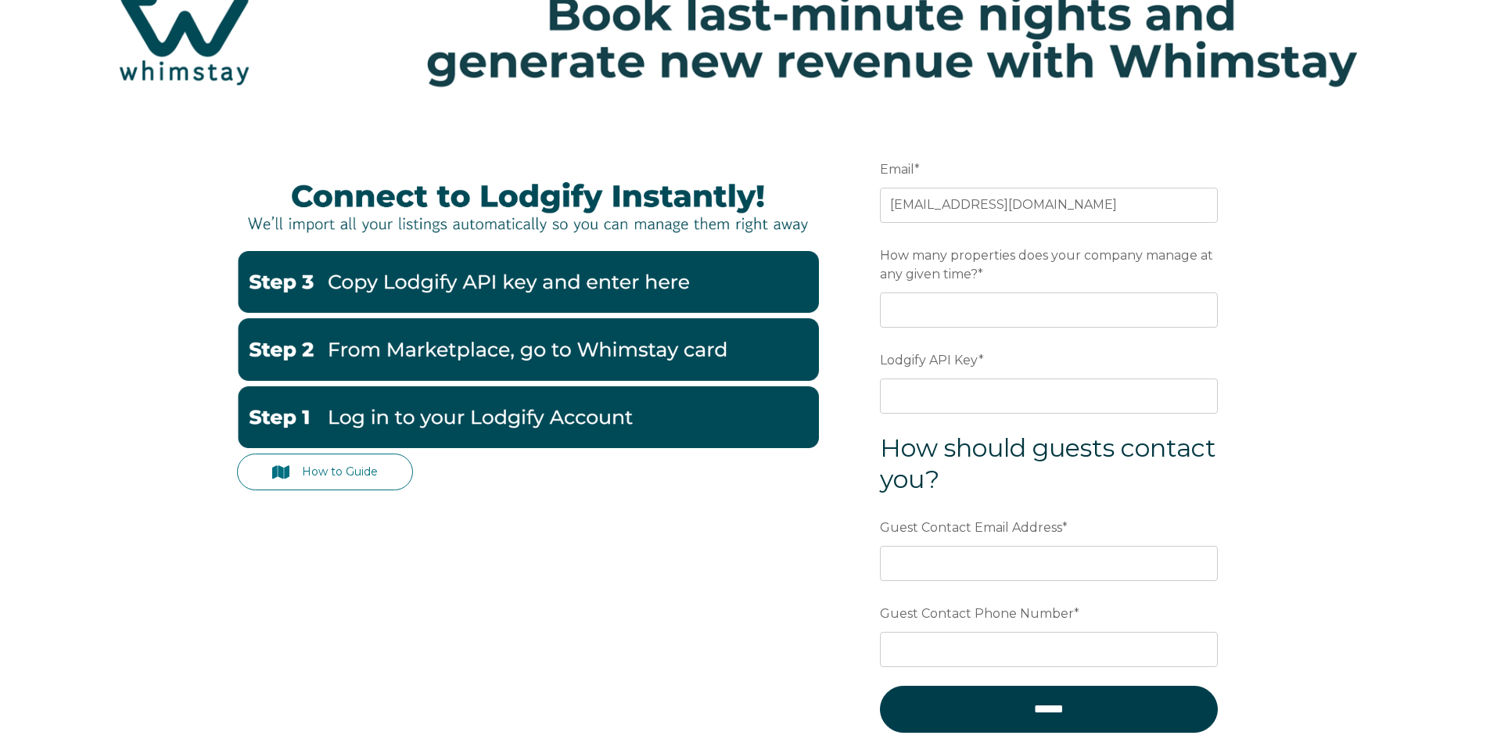
scroll to position [156, 0]
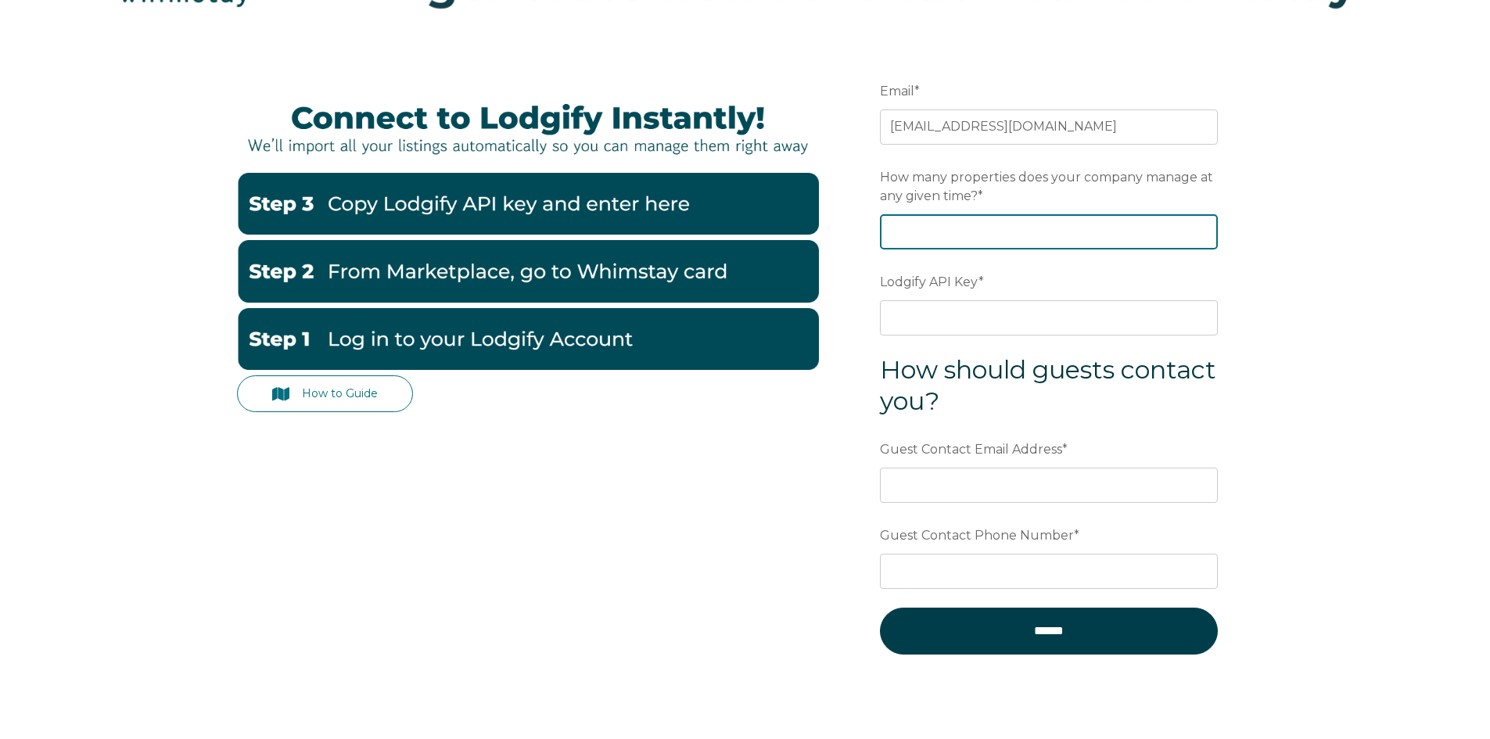
click at [1031, 238] on input "How many properties does your company manage at any given time? *" at bounding box center [1049, 231] width 338 height 34
type input "1"
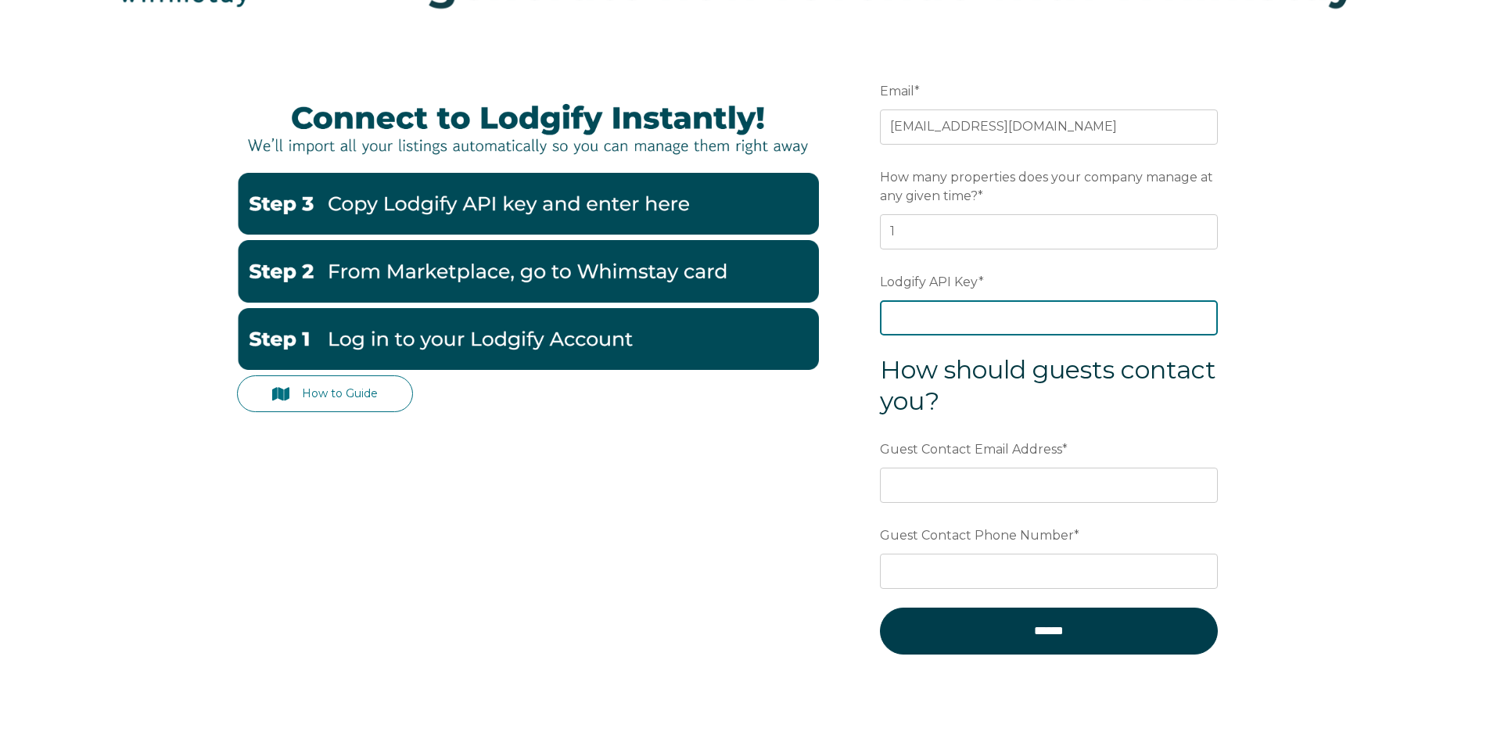
click at [991, 315] on input "Lodgify API Key *" at bounding box center [1049, 317] width 338 height 34
paste input "kpx0xrzZa77AULQSact7k4qnYYutqXfQOF8g7jYuwrwvGViRfXQK3y796ApfmiMT"
type input "kpx0xrzZa77AULQSact7k4qnYYutqXfQOF8g7jYuwrwvGViRfXQK3y796ApfmiMT"
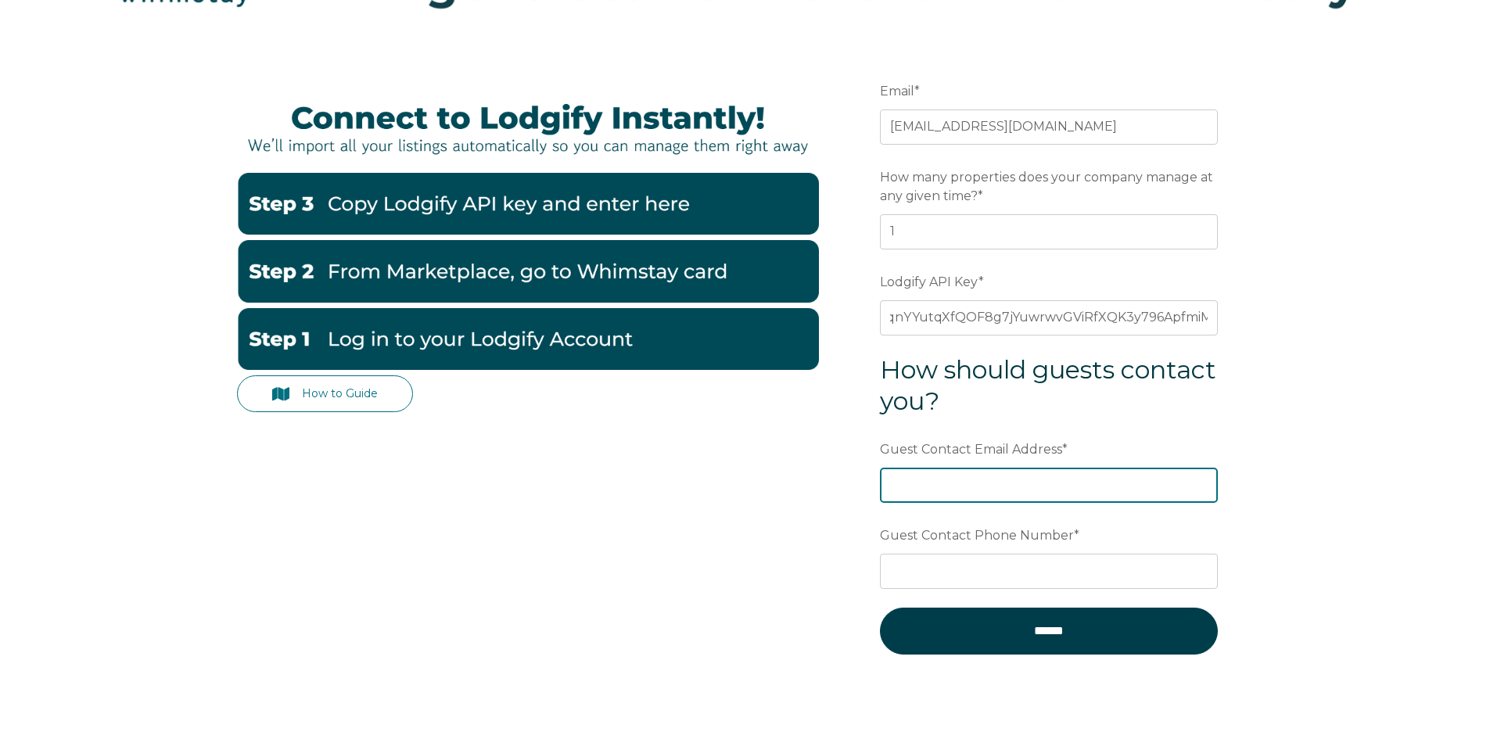
scroll to position [0, 0]
click at [982, 479] on input "Guest Contact Email Address *" at bounding box center [1049, 485] width 338 height 34
type input "pierblissretreat@gmail.com"
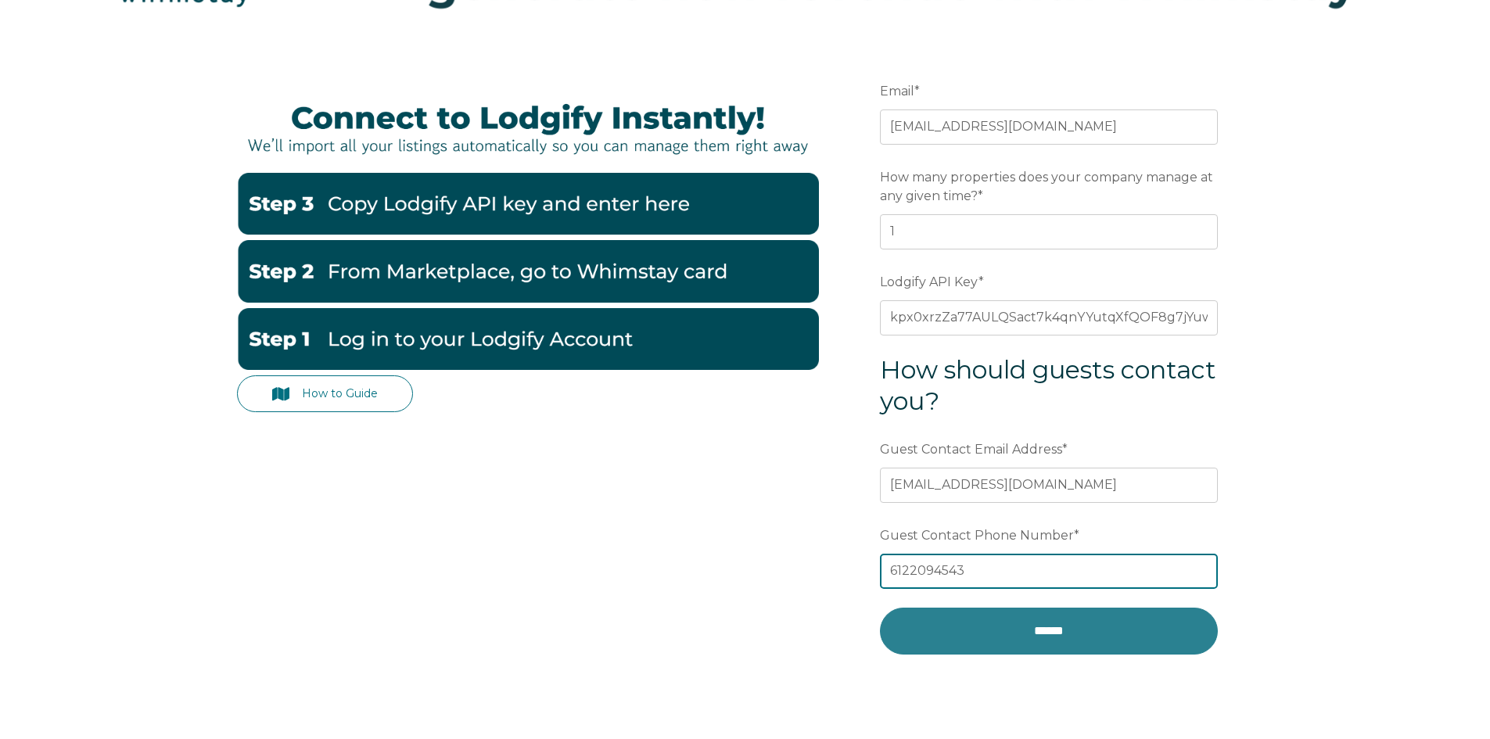
type input "6122094543"
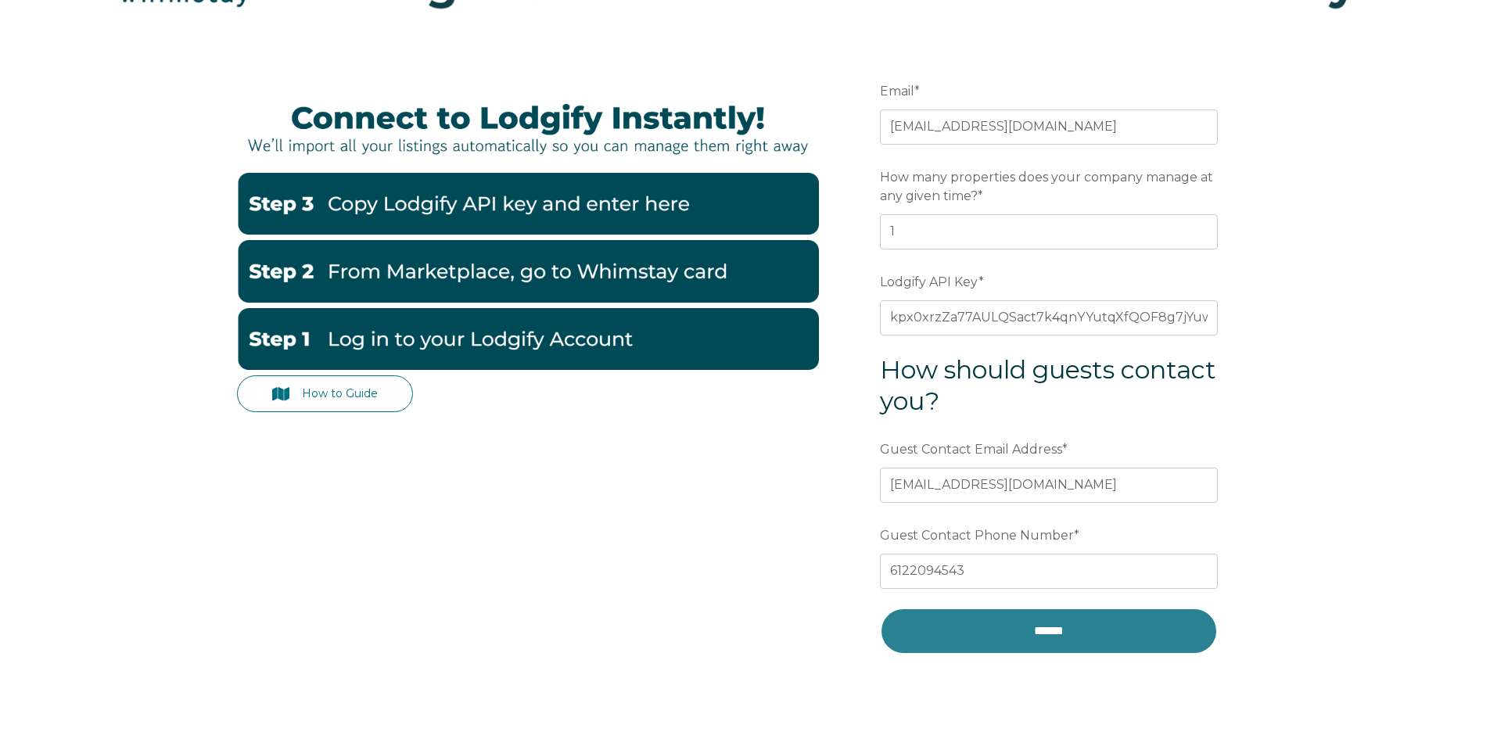
click at [1053, 630] on input "******" at bounding box center [1049, 631] width 338 height 47
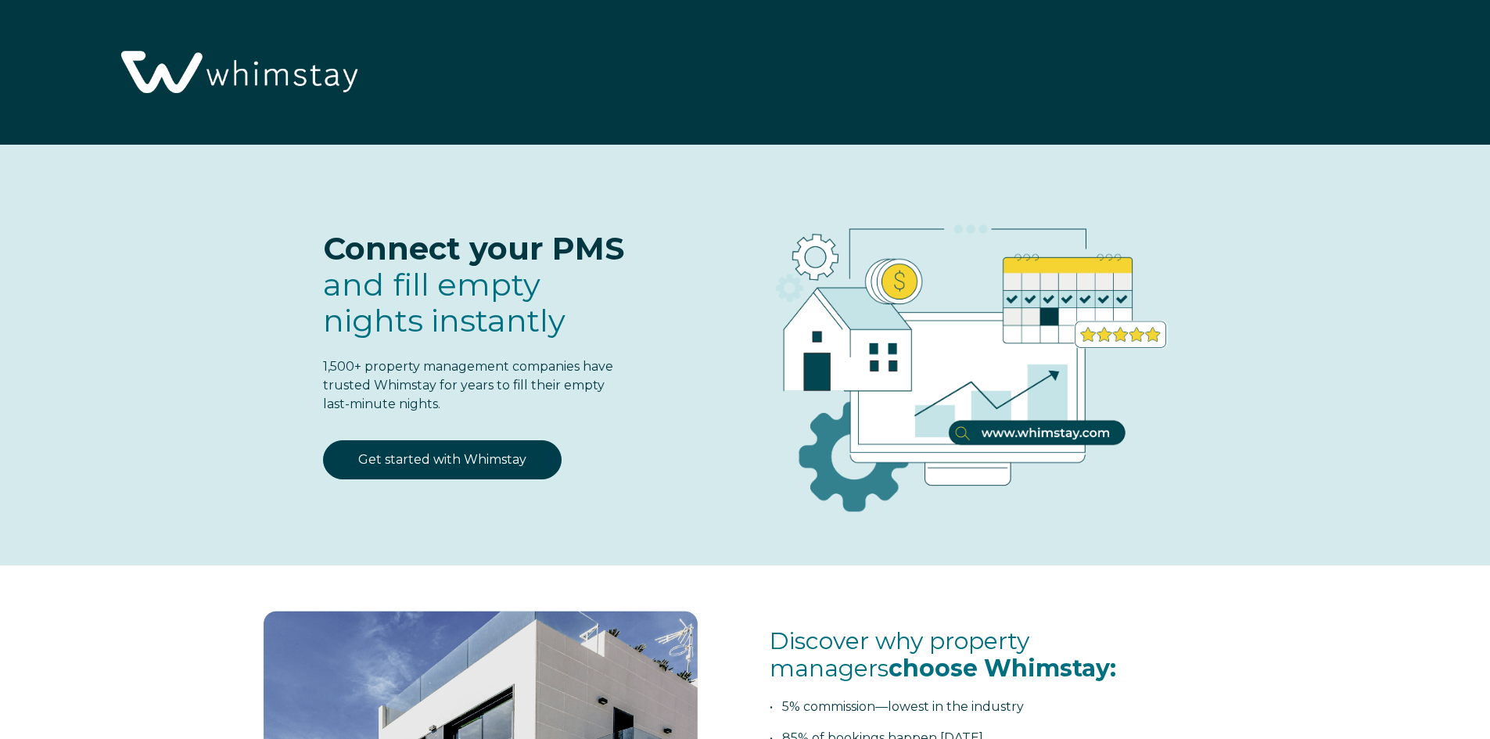
select select "US"
select select "Standard"
